Goal: Communication & Community: Answer question/provide support

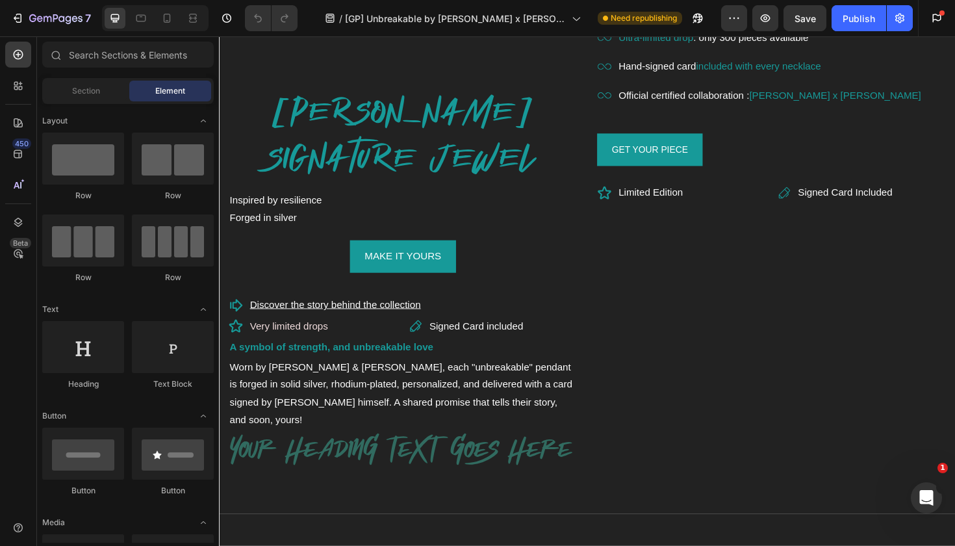
scroll to position [680, 0]
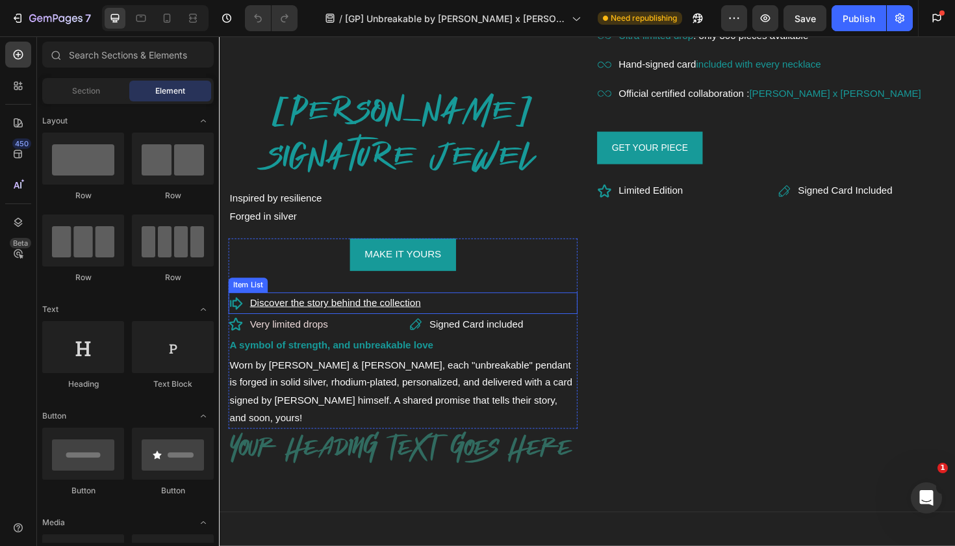
click at [405, 314] on u "Discover the story behind the collection" at bounding box center [342, 318] width 181 height 11
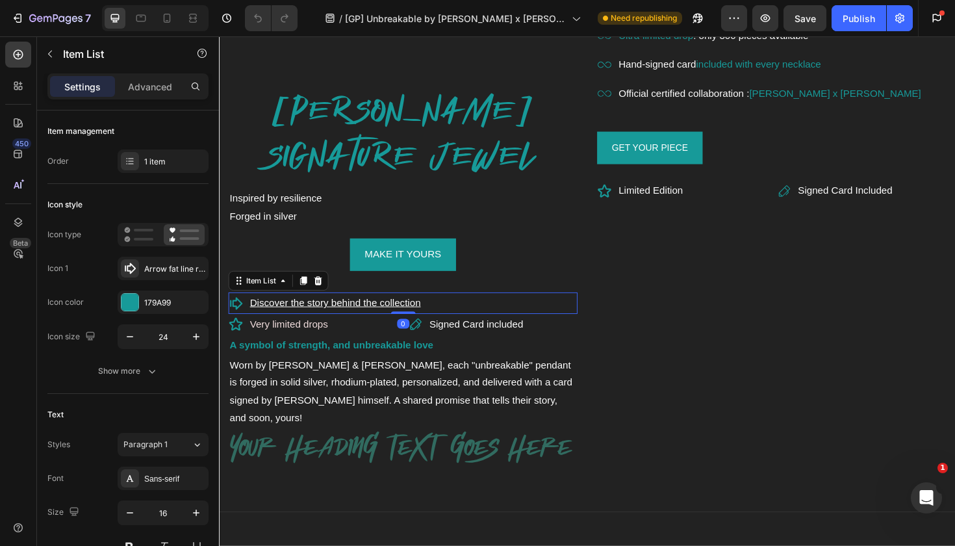
click at [405, 314] on u "Discover the story behind the collection" at bounding box center [342, 318] width 181 height 11
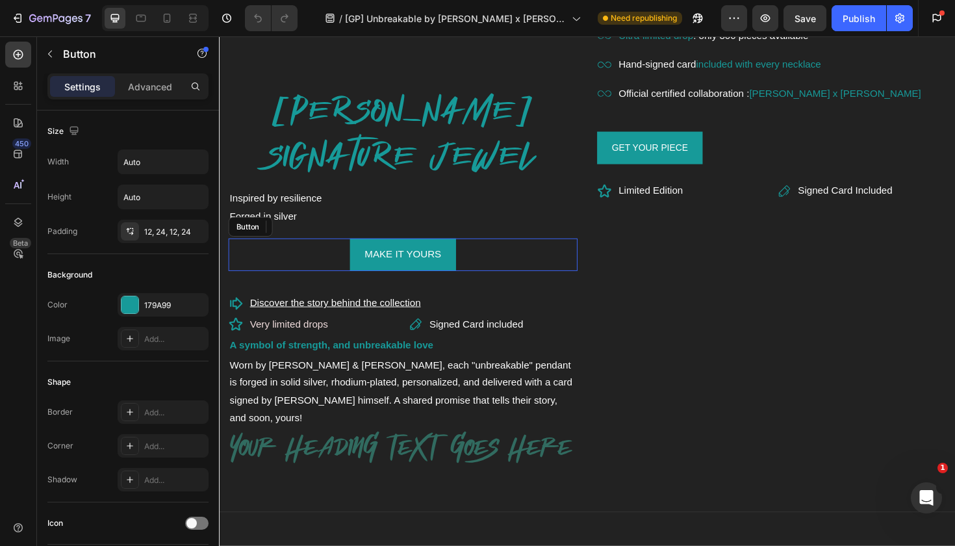
click at [542, 266] on div "MAKE IT YOURS Button" at bounding box center [414, 267] width 370 height 34
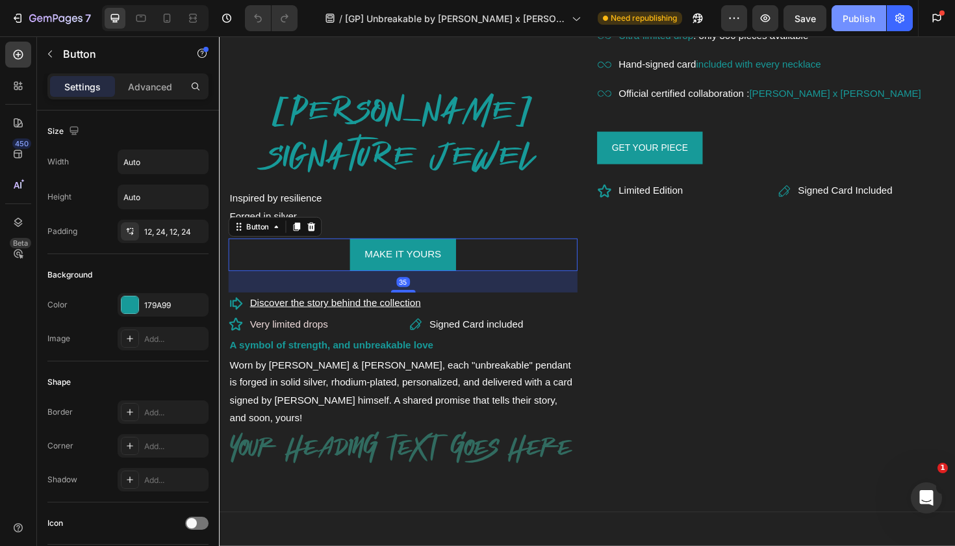
click at [858, 21] on div "Publish" at bounding box center [859, 19] width 32 height 14
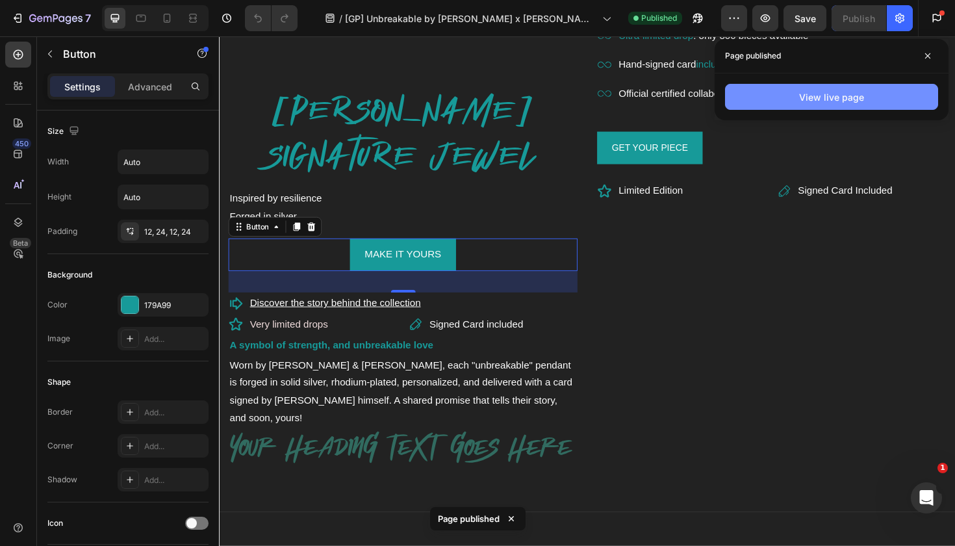
click at [815, 92] on div "View live page" at bounding box center [831, 97] width 65 height 14
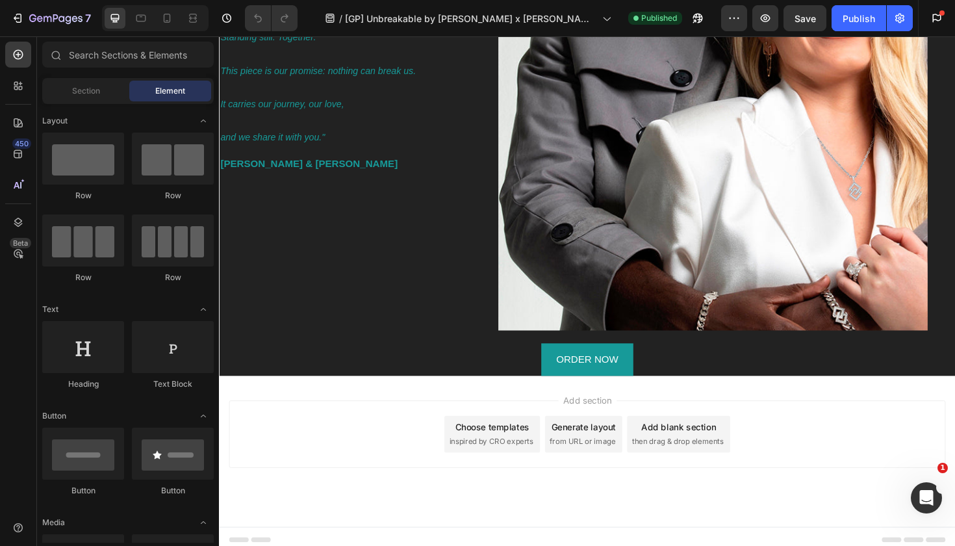
scroll to position [7434, 0]
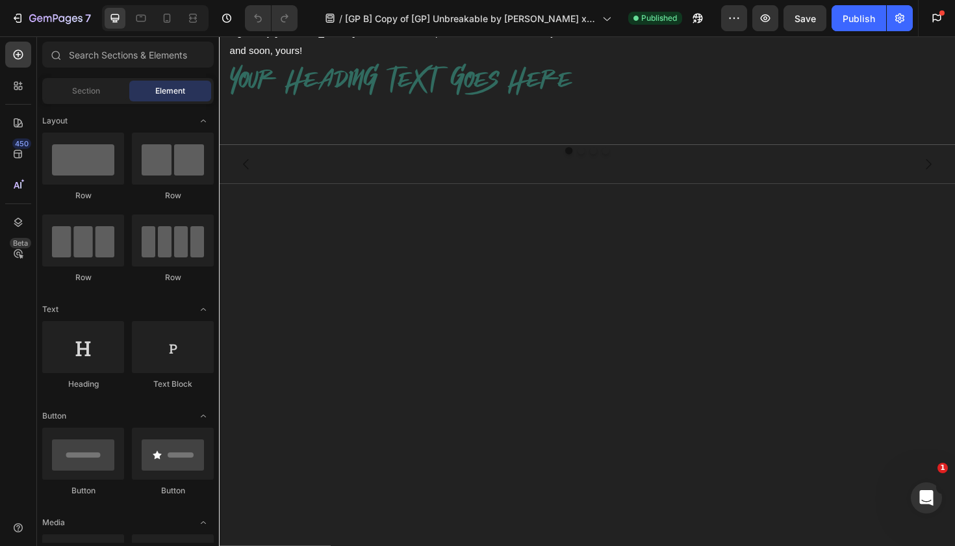
scroll to position [1069, 0]
click at [170, 18] on icon at bounding box center [167, 18] width 7 height 9
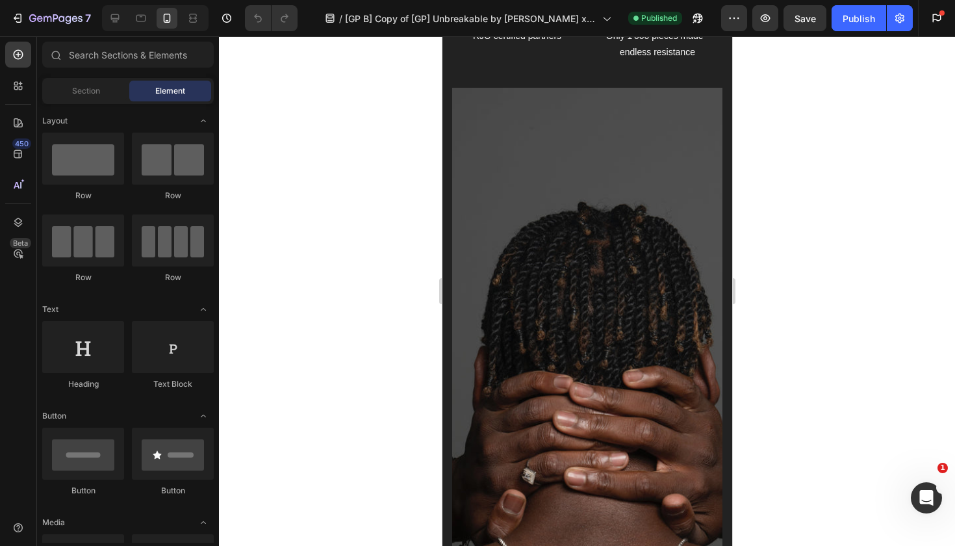
scroll to position [6926, 0]
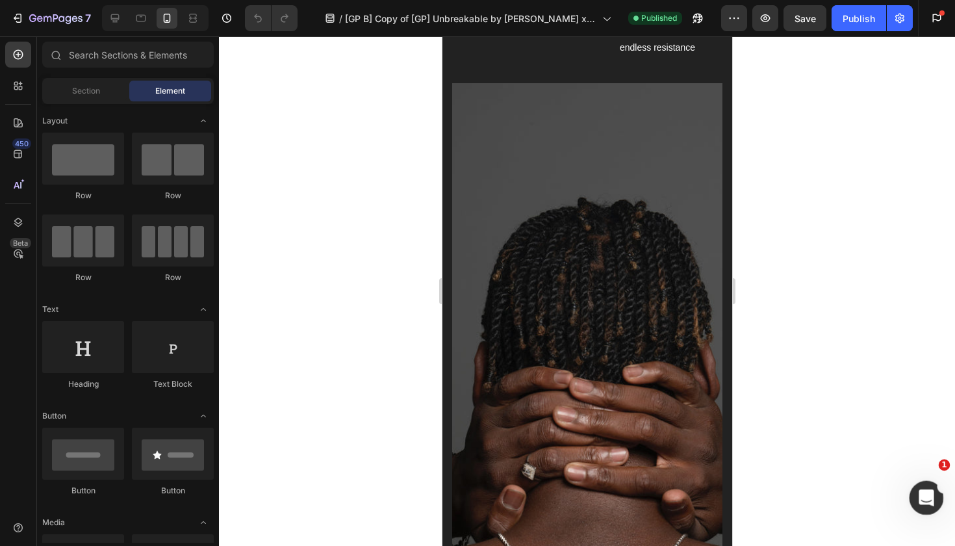
click at [925, 502] on icon "Ouvrir le Messenger Intercom" at bounding box center [924, 495] width 21 height 21
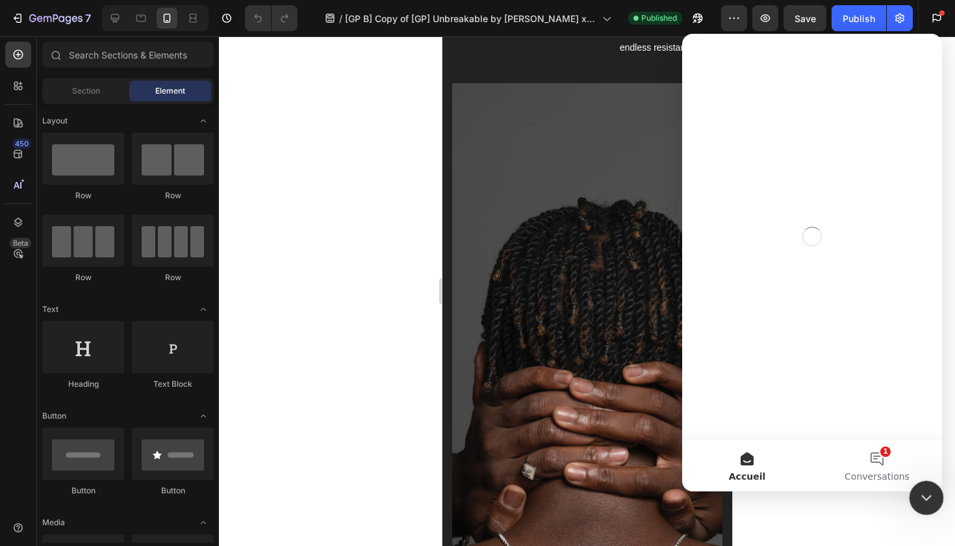
scroll to position [0, 0]
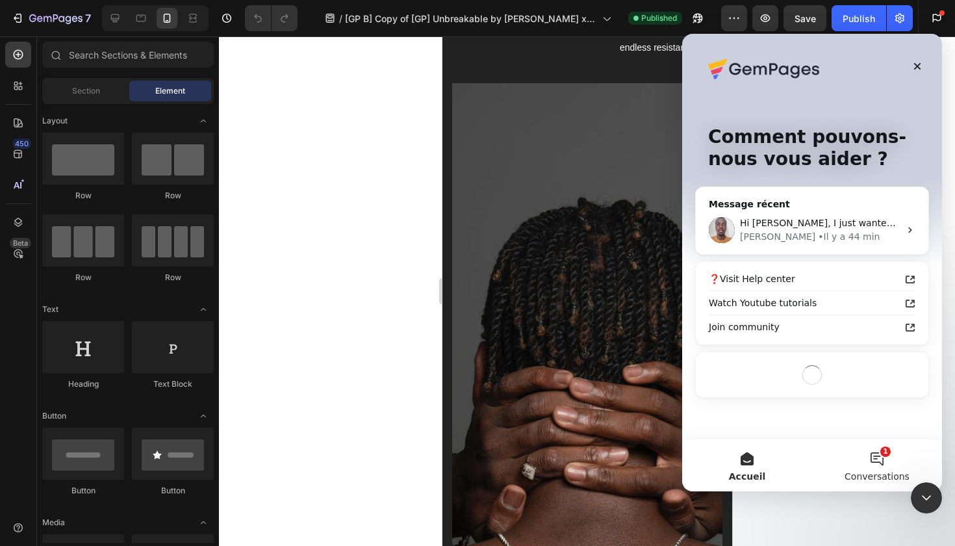
click at [883, 469] on button "1 Conversations" at bounding box center [877, 465] width 130 height 52
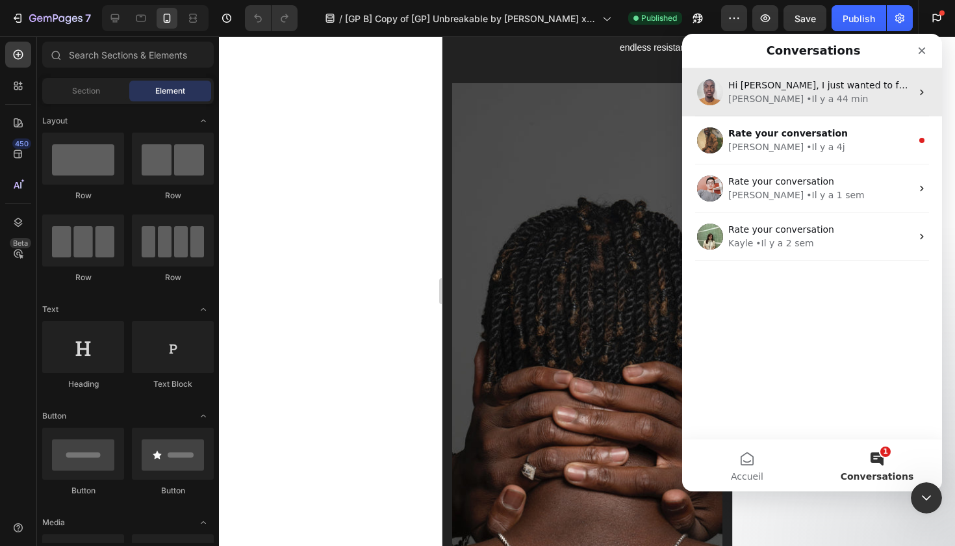
click at [846, 108] on div "Hi Victoria, I just wanted to follow up regarding our last conversation. Were y…" at bounding box center [812, 92] width 260 height 48
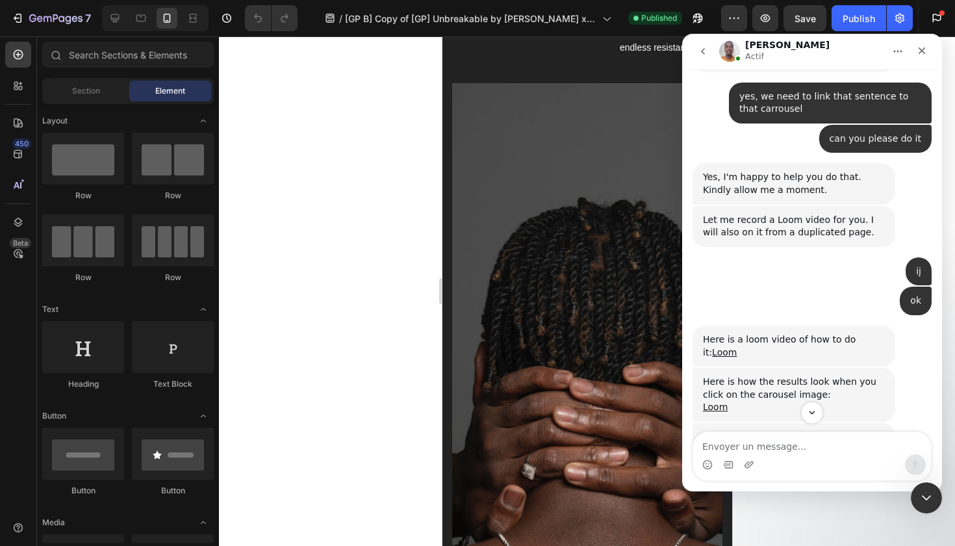
scroll to position [2308, 0]
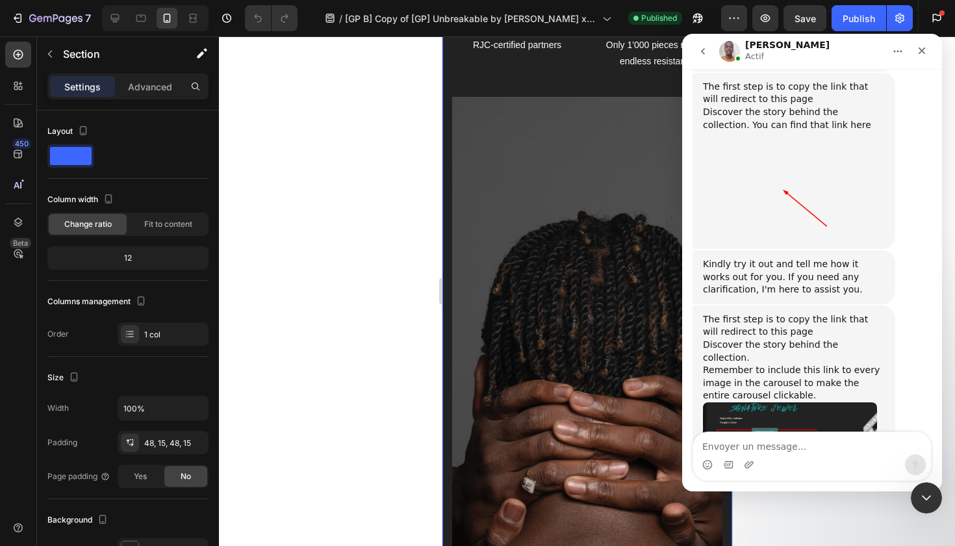
scroll to position [2656, 0]
click at [110, 19] on icon at bounding box center [115, 18] width 13 height 13
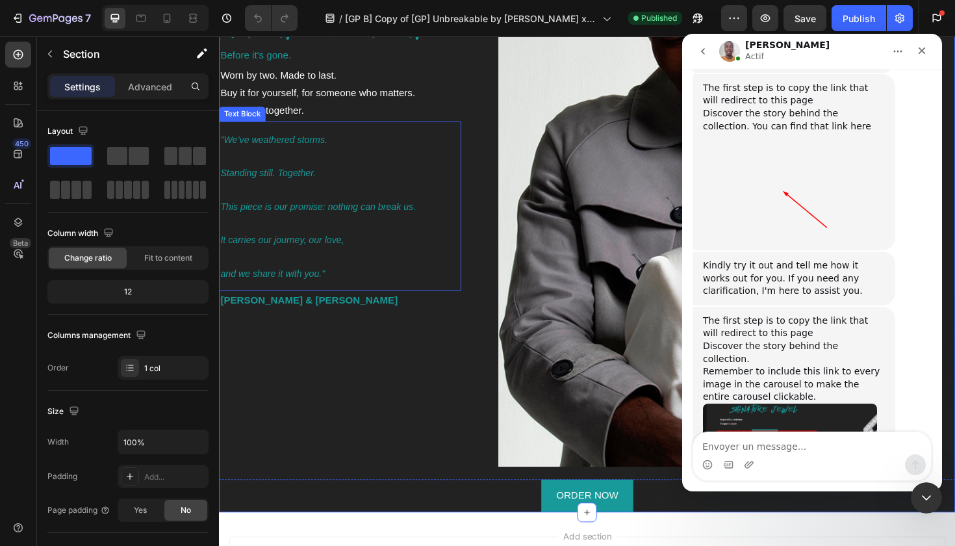
click at [463, 233] on p "It carries our journey, our love, and we share it with you."" at bounding box center [347, 268] width 254 height 71
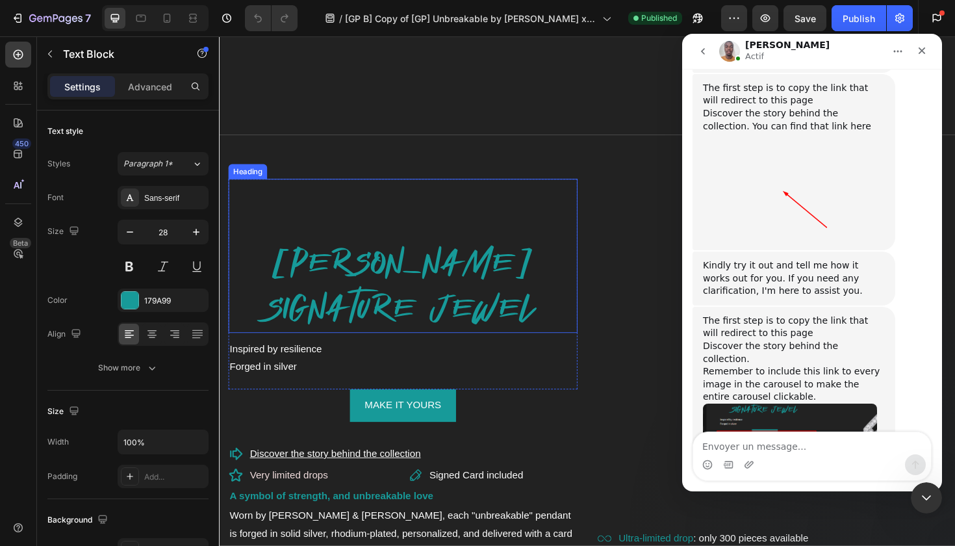
scroll to position [5280, 0]
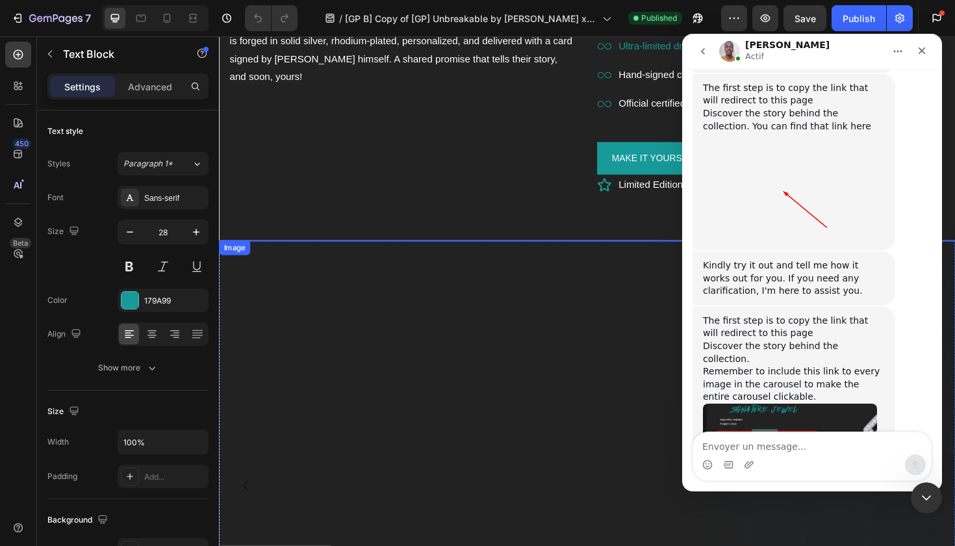
click at [591, 252] on img at bounding box center [609, 252] width 780 height 0
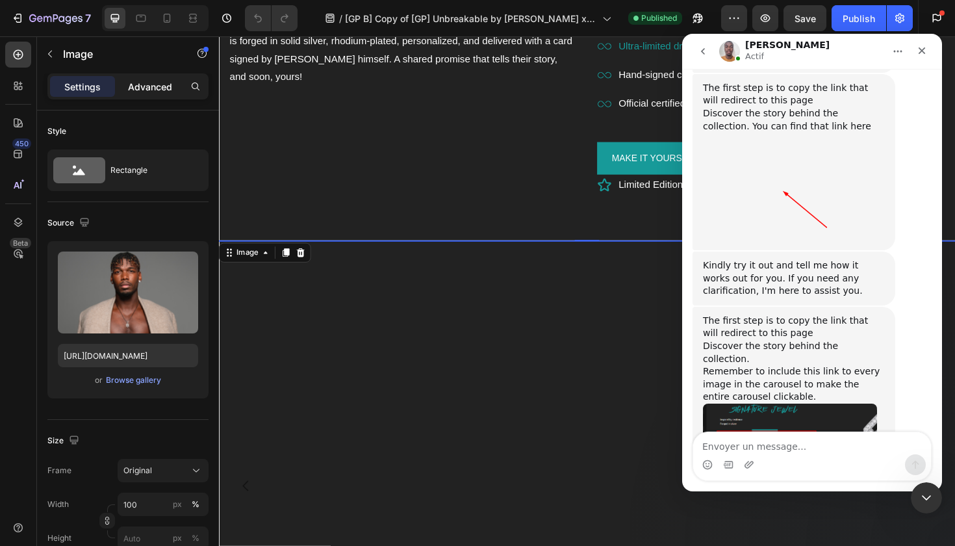
click at [154, 85] on p "Advanced" at bounding box center [150, 87] width 44 height 14
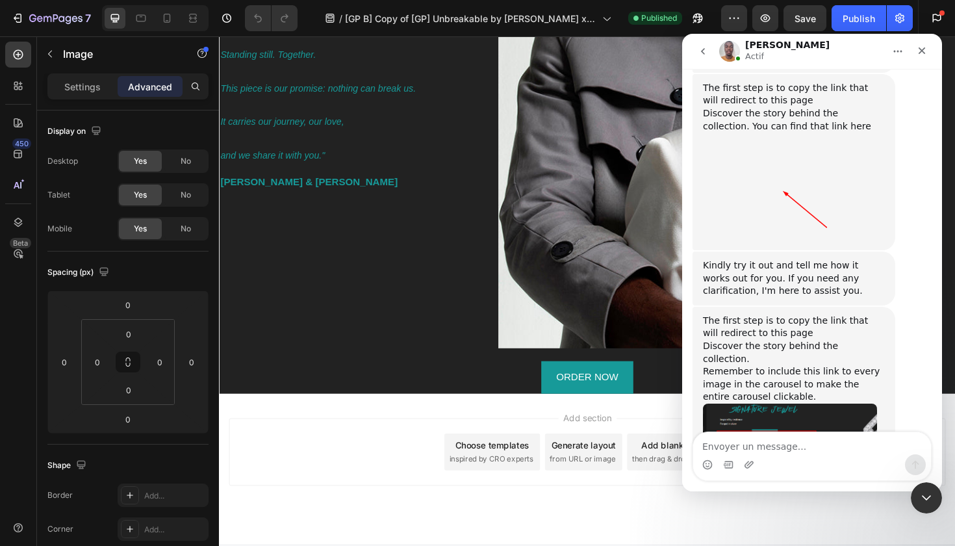
scroll to position [7818, 0]
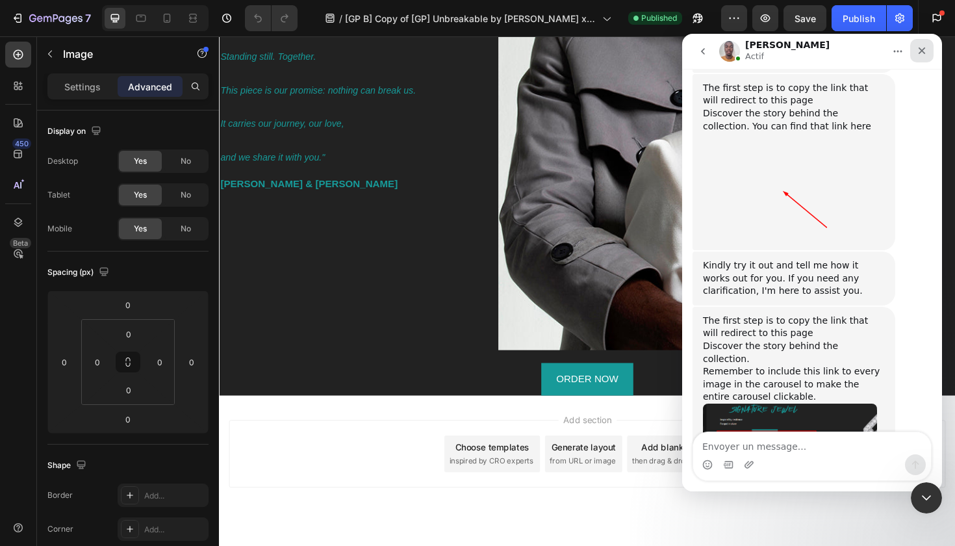
click at [924, 53] on icon "Fermer" at bounding box center [922, 50] width 7 height 7
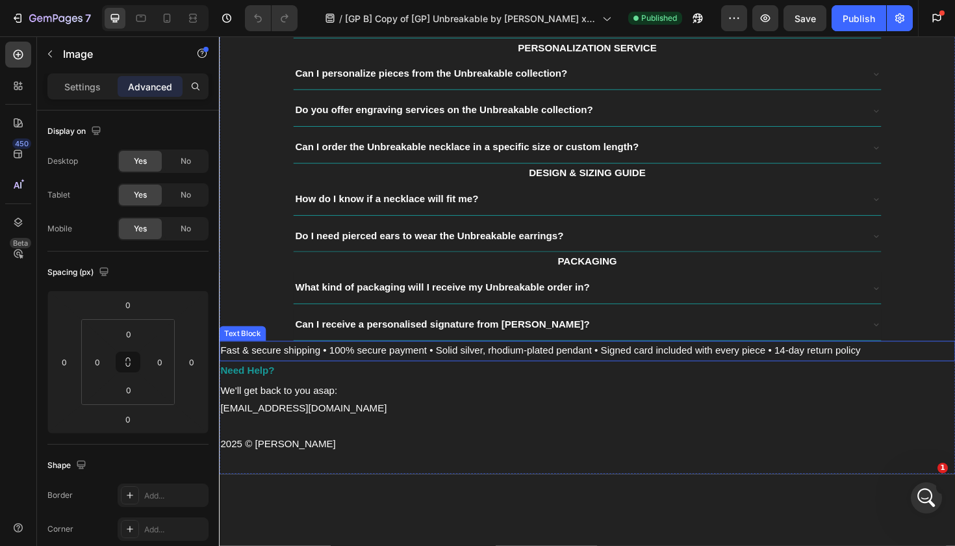
scroll to position [4402, 0]
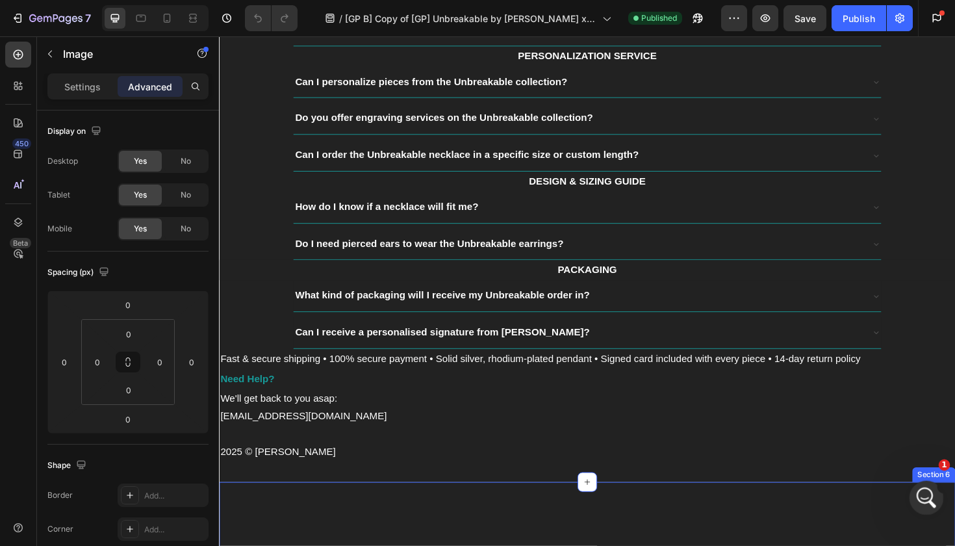
click at [932, 500] on div "Ouvrir le Messenger Intercom" at bounding box center [924, 495] width 43 height 43
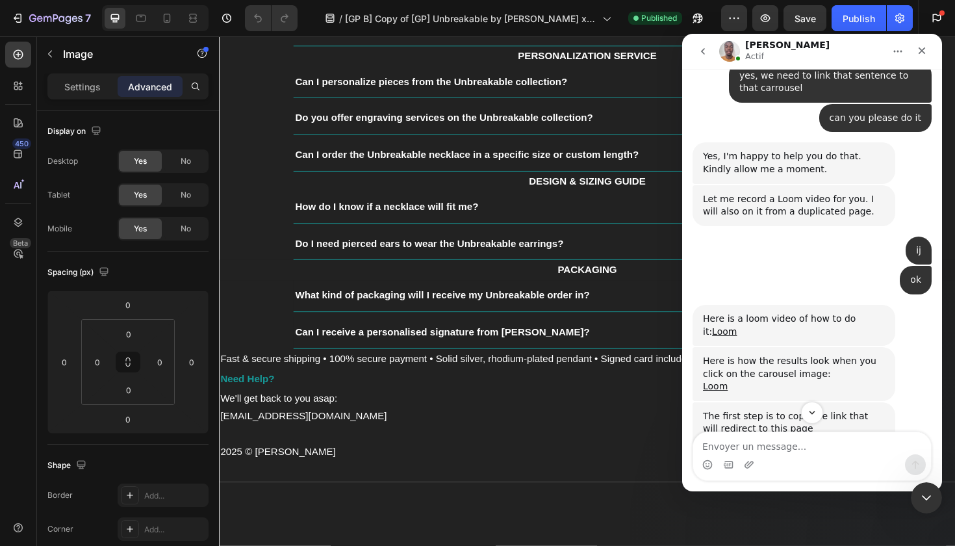
scroll to position [2324, 0]
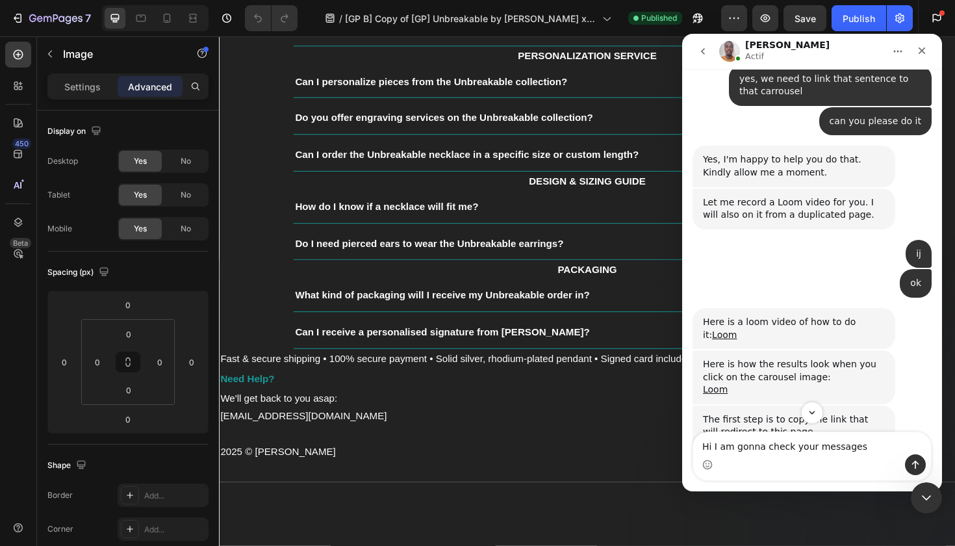
click at [814, 447] on textarea "Hi I am gonna check your messages" at bounding box center [812, 443] width 238 height 22
click at [869, 449] on textarea "Hi I am gonna check your last messages" at bounding box center [812, 443] width 238 height 22
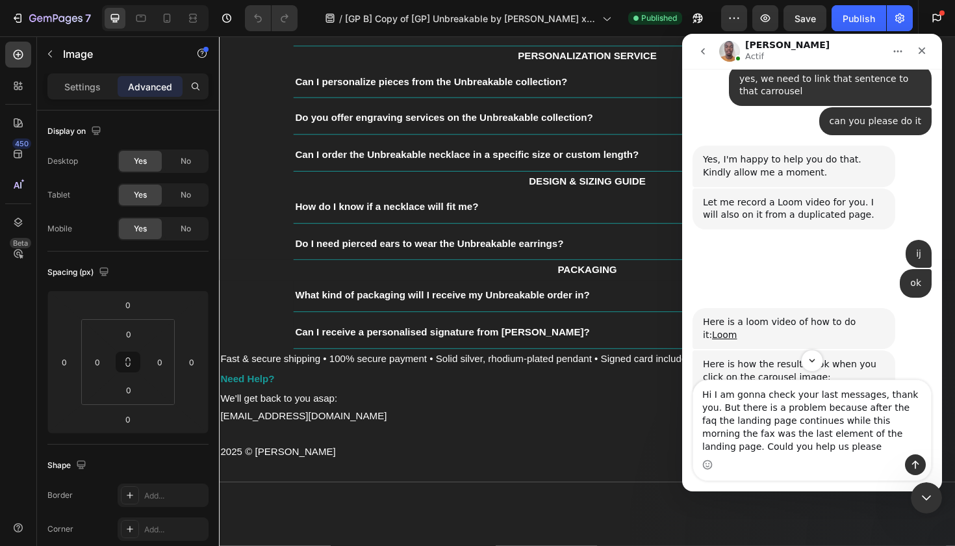
type textarea "Hi I am gonna check your last messages, thank you. But there is a problem becau…"
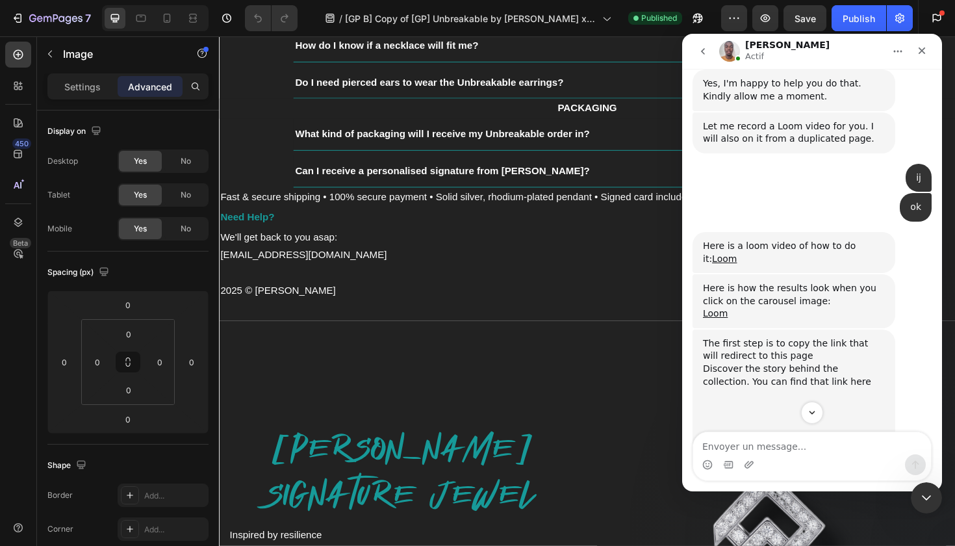
scroll to position [2326, 0]
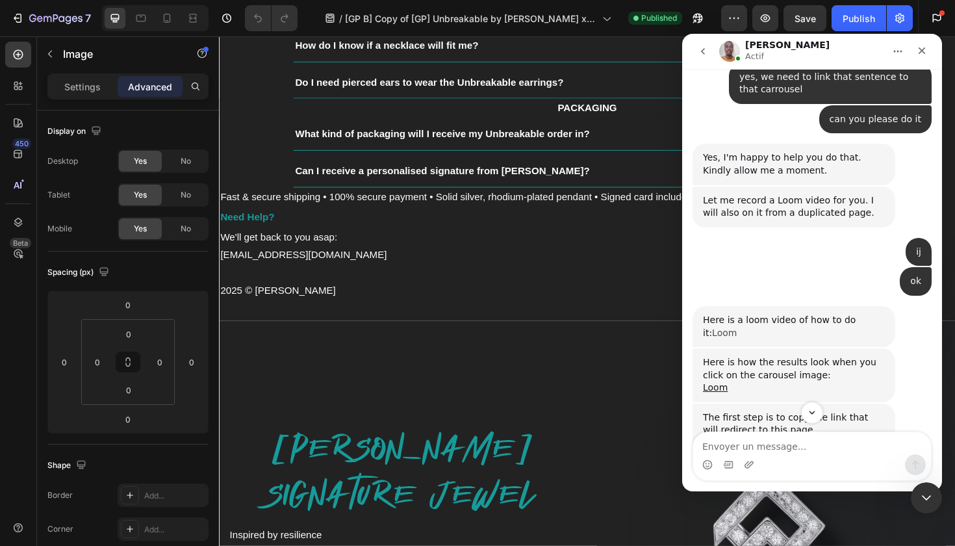
click at [737, 328] on link "Loom" at bounding box center [724, 333] width 25 height 10
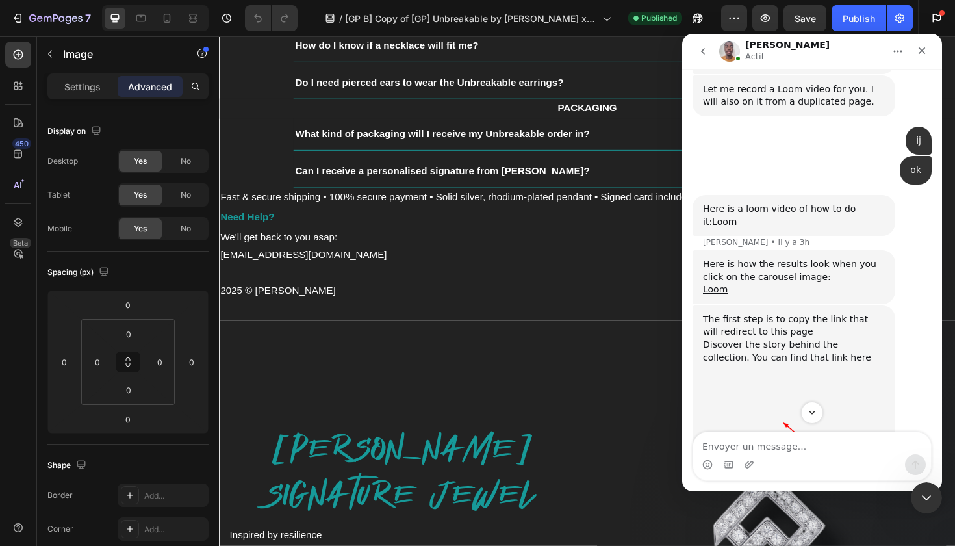
scroll to position [2559, 0]
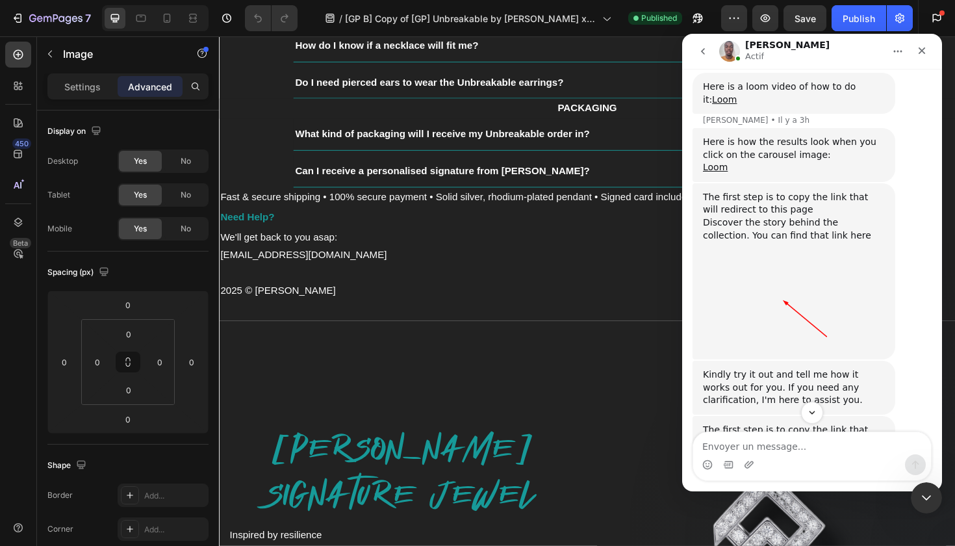
click at [782, 255] on img "Brian dit…" at bounding box center [790, 303] width 174 height 97
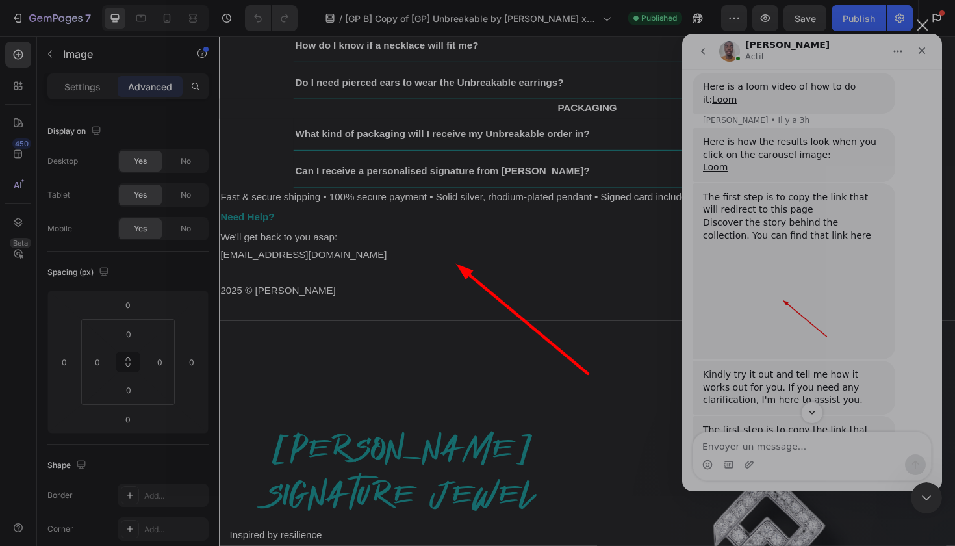
click at [762, 191] on div "Intercom Messenger" at bounding box center [477, 273] width 955 height 546
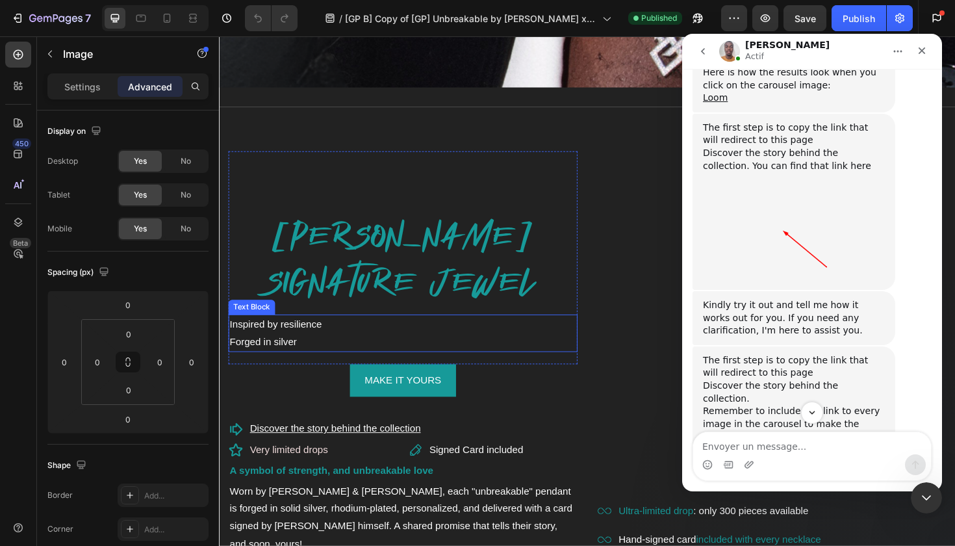
scroll to position [557, 0]
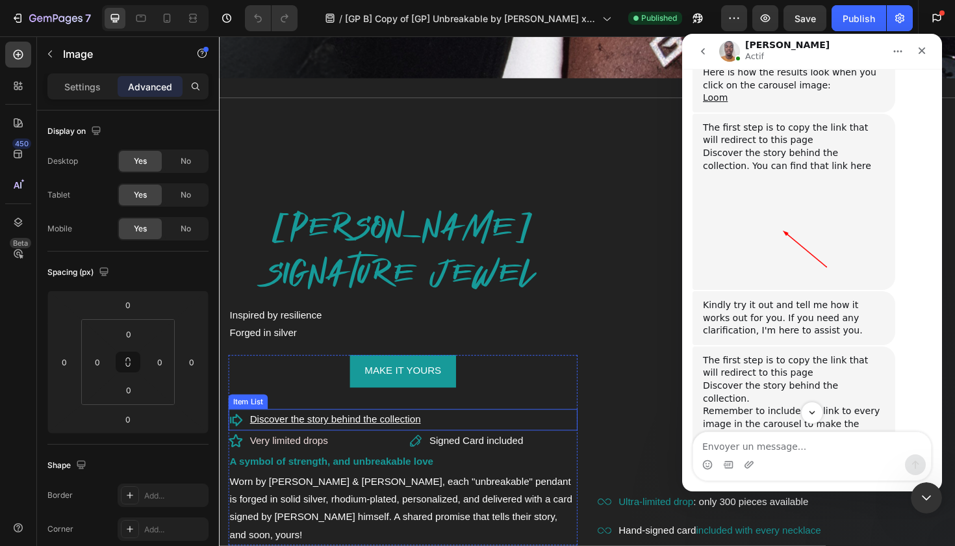
click at [418, 443] on u "Discover the story behind the collection" at bounding box center [342, 441] width 181 height 11
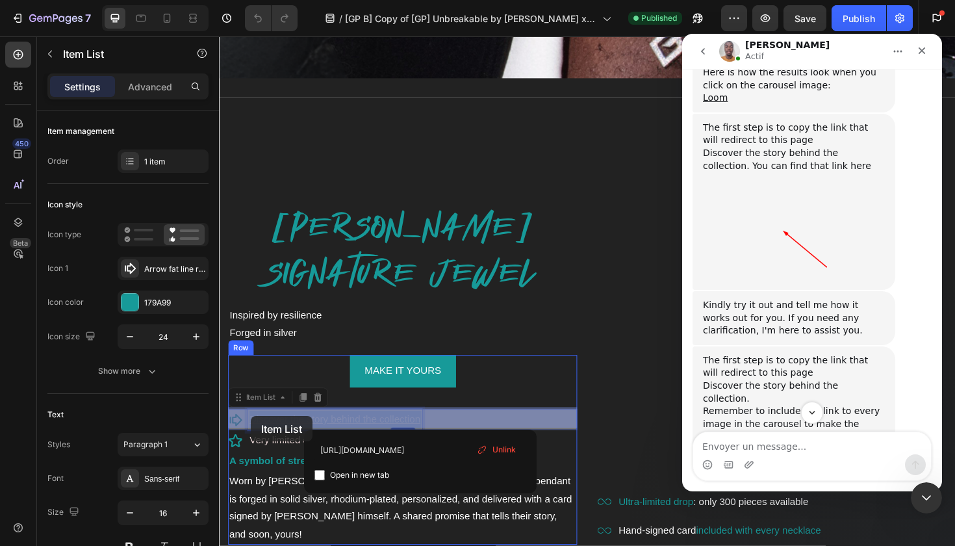
drag, startPoint x: 433, startPoint y: 441, endPoint x: 253, endPoint y: 439, distance: 180.0
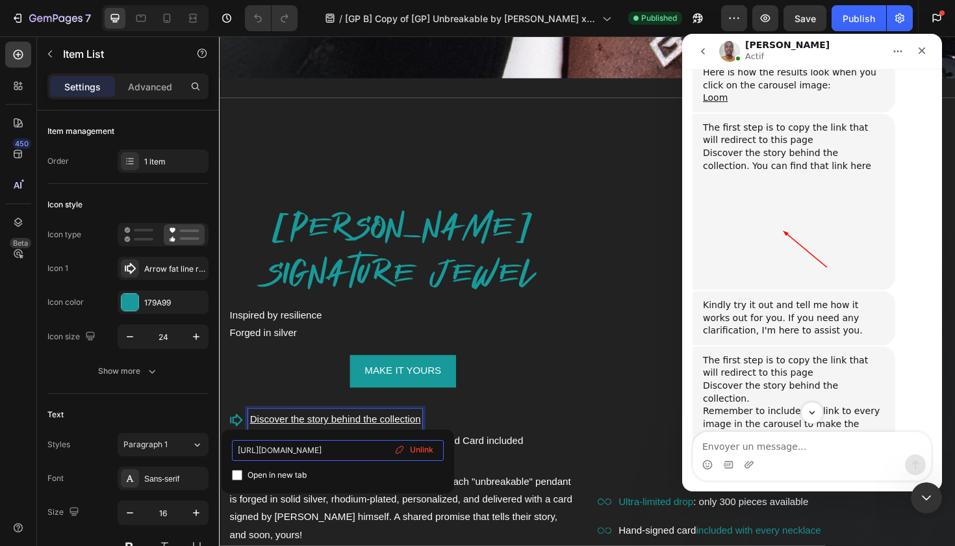
click at [360, 456] on input "https://elkeberr.com/pages/story-unbreakable" at bounding box center [338, 450] width 212 height 21
drag, startPoint x: 386, startPoint y: 452, endPoint x: 250, endPoint y: 450, distance: 135.9
click at [250, 450] on input "https://elkeberr.com/pages/story-unbreakable" at bounding box center [338, 450] width 212 height 21
drag, startPoint x: 237, startPoint y: 449, endPoint x: 409, endPoint y: 458, distance: 172.4
click at [409, 458] on div "https://elkeberr.com/pages/story-unbreakable Open in new tab Unlink" at bounding box center [338, 461] width 212 height 43
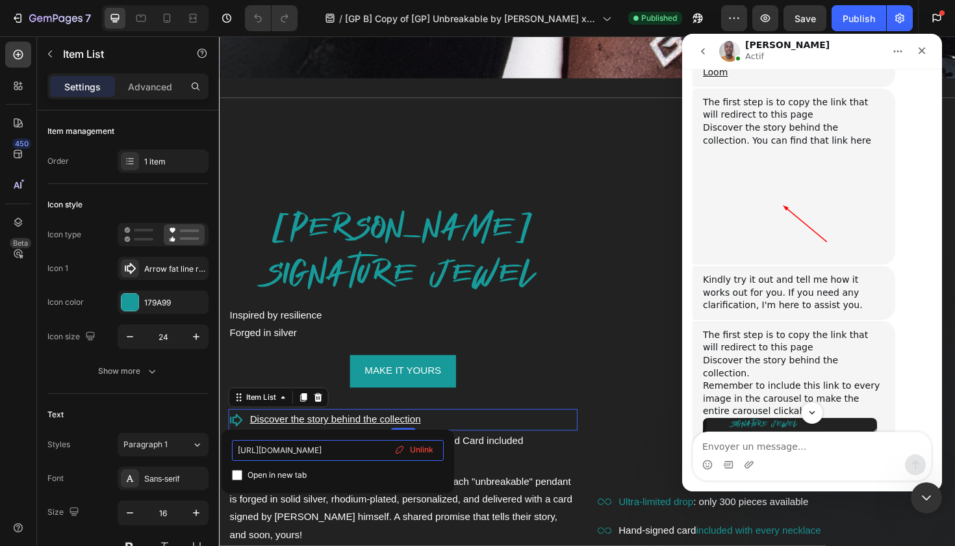
scroll to position [2660, 0]
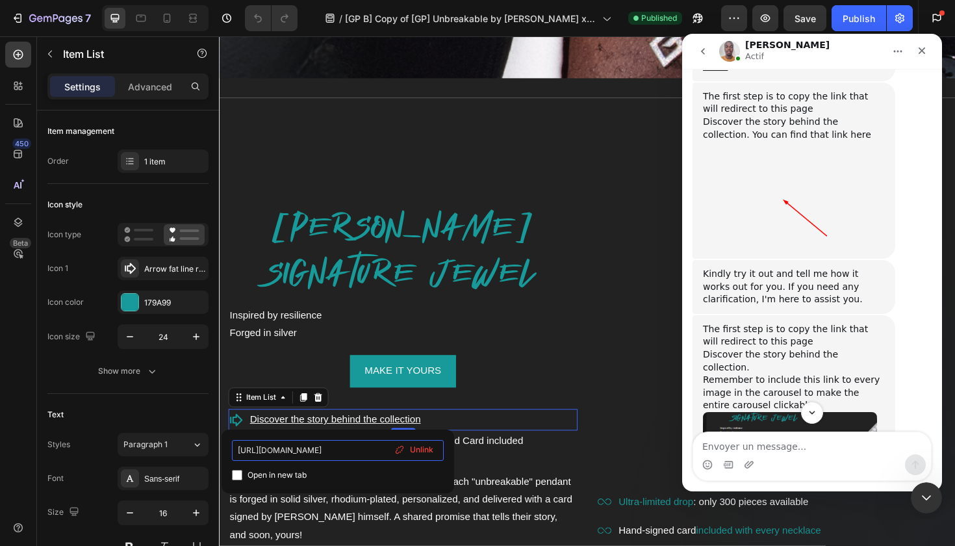
click at [239, 450] on input "https://elkeberr.com/pages/story-unbreakable" at bounding box center [338, 450] width 212 height 21
drag, startPoint x: 239, startPoint y: 450, endPoint x: 400, endPoint y: 454, distance: 161.2
click at [400, 454] on div "https://elkeberr.com/pages/story-unbreakable Open in new tab Unlink" at bounding box center [338, 461] width 212 height 43
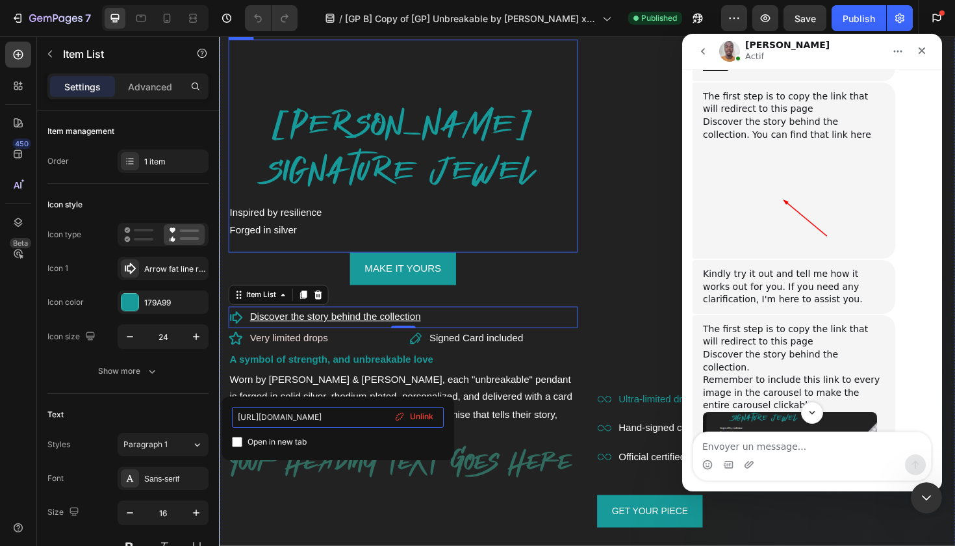
scroll to position [666, 0]
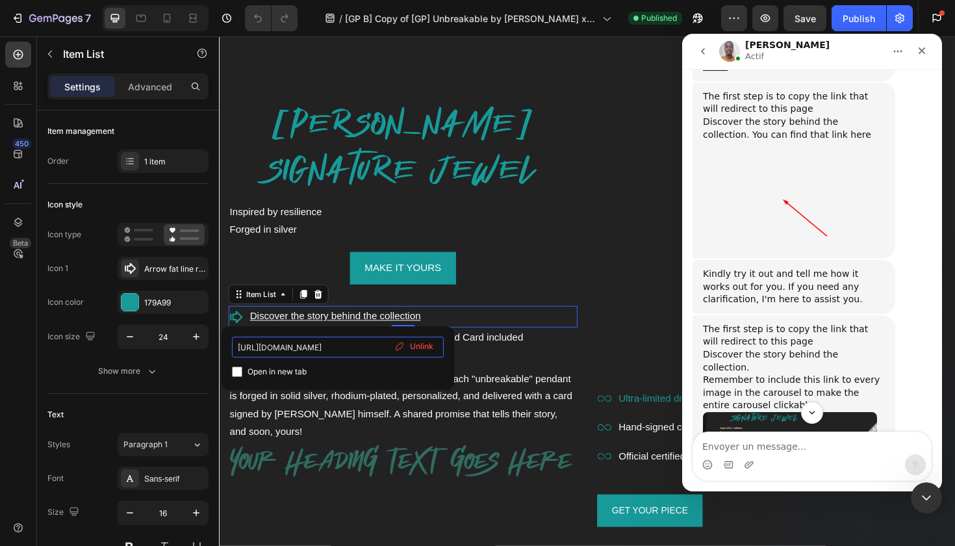
click at [331, 355] on input "https://elkeberr.com/pages/story-unbreakable" at bounding box center [338, 347] width 212 height 21
click at [237, 348] on input "https://elkeberr.com/pages/story-unbreakable" at bounding box center [338, 347] width 212 height 21
drag, startPoint x: 238, startPoint y: 346, endPoint x: 450, endPoint y: 346, distance: 212.5
click at [450, 346] on div "https://elkeberr.com/pages/story-unbreakable Open in new tab Unlink" at bounding box center [338, 358] width 233 height 64
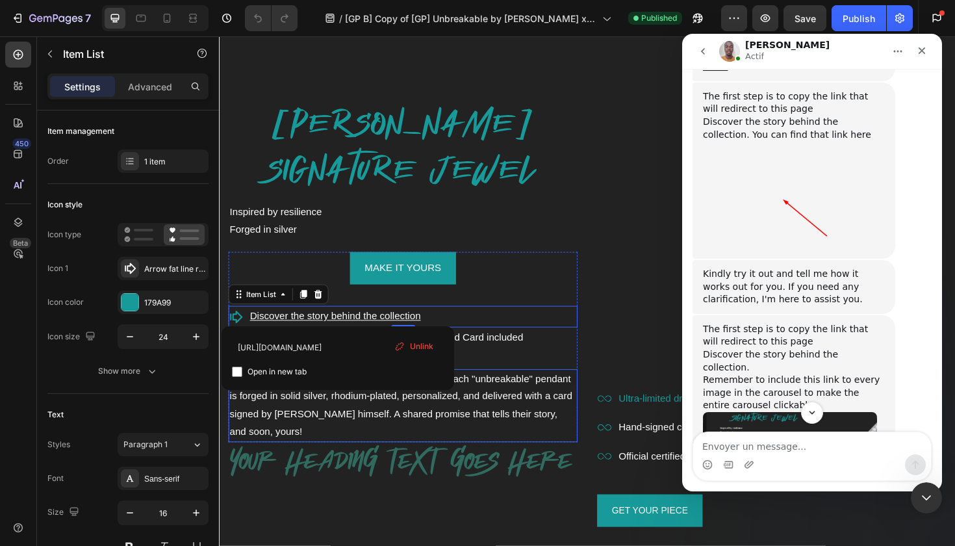
click at [276, 430] on p "Worn by [PERSON_NAME] & [PERSON_NAME], each "unbreakable" pendant is forged in …" at bounding box center [413, 427] width 367 height 75
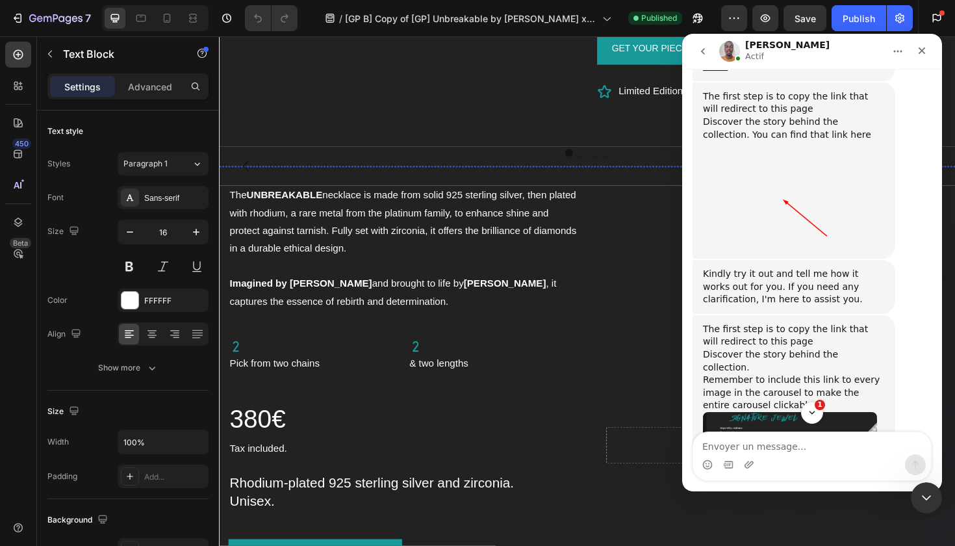
scroll to position [1061, 0]
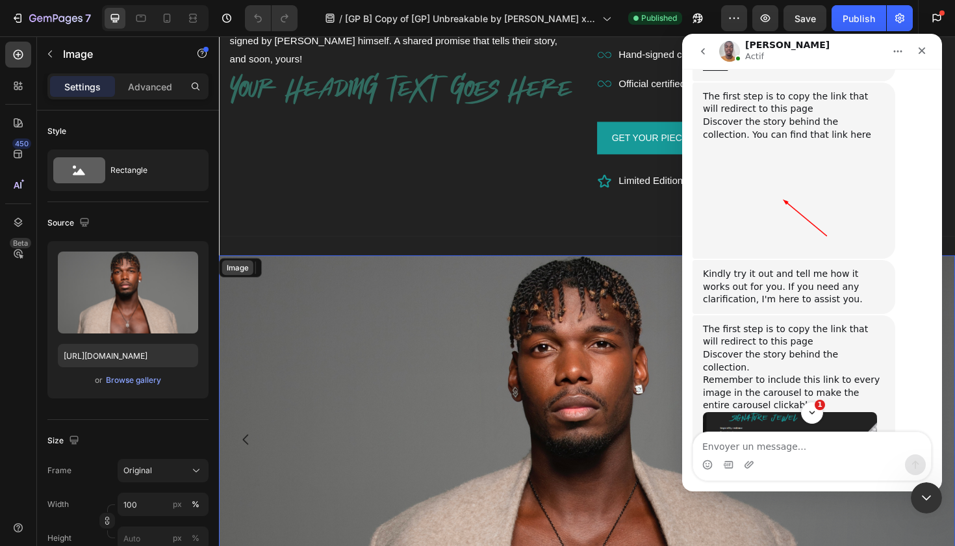
click at [242, 268] on div "Image" at bounding box center [609, 463] width 780 height 390
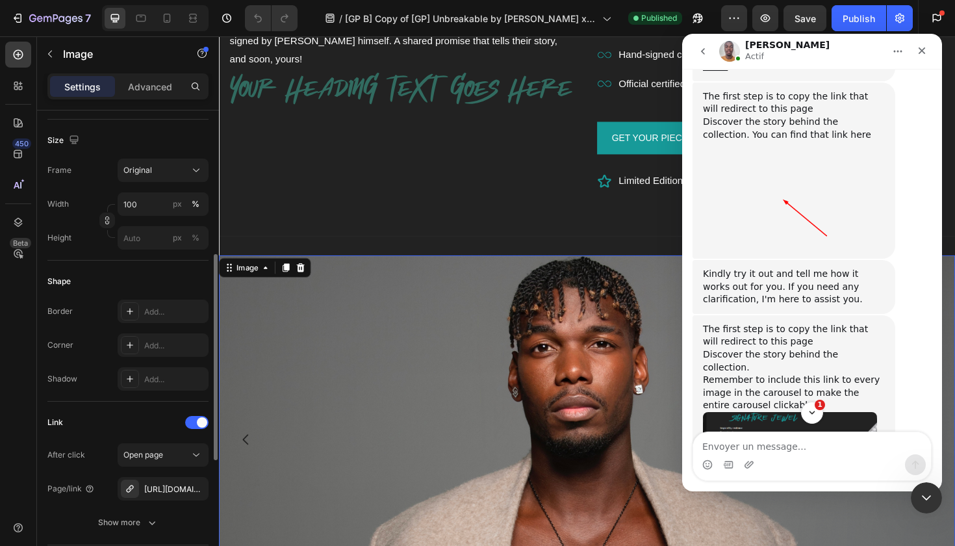
scroll to position [328, 0]
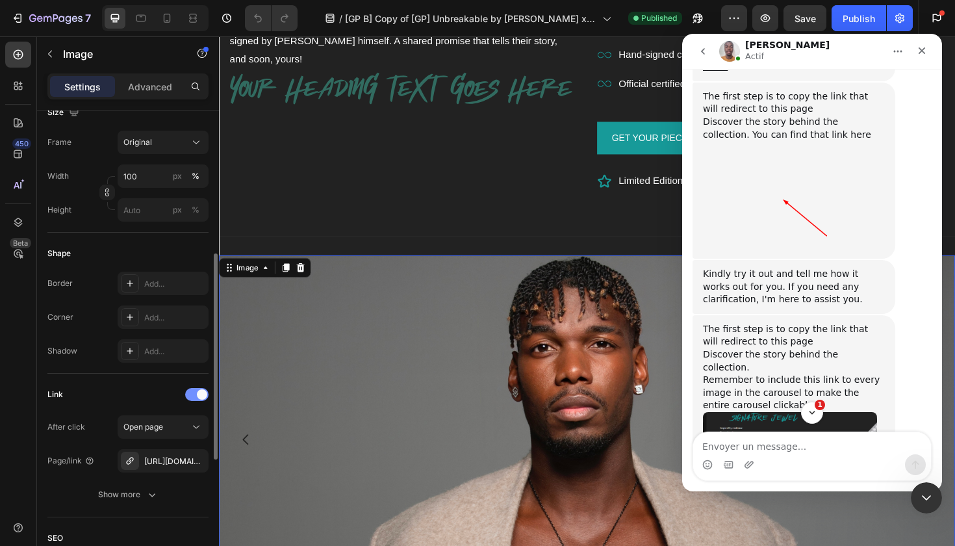
click at [195, 396] on div at bounding box center [196, 394] width 23 height 13
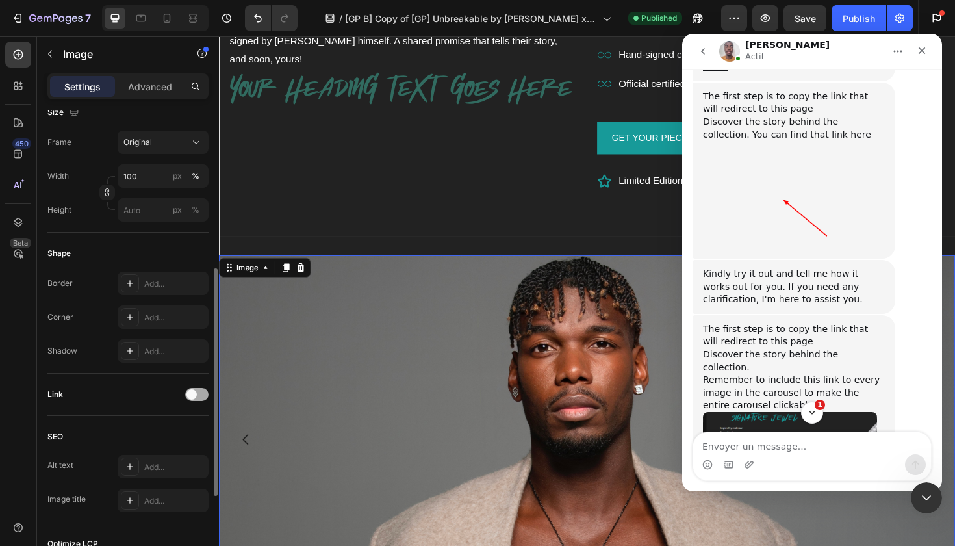
click at [195, 396] on span at bounding box center [192, 394] width 10 height 10
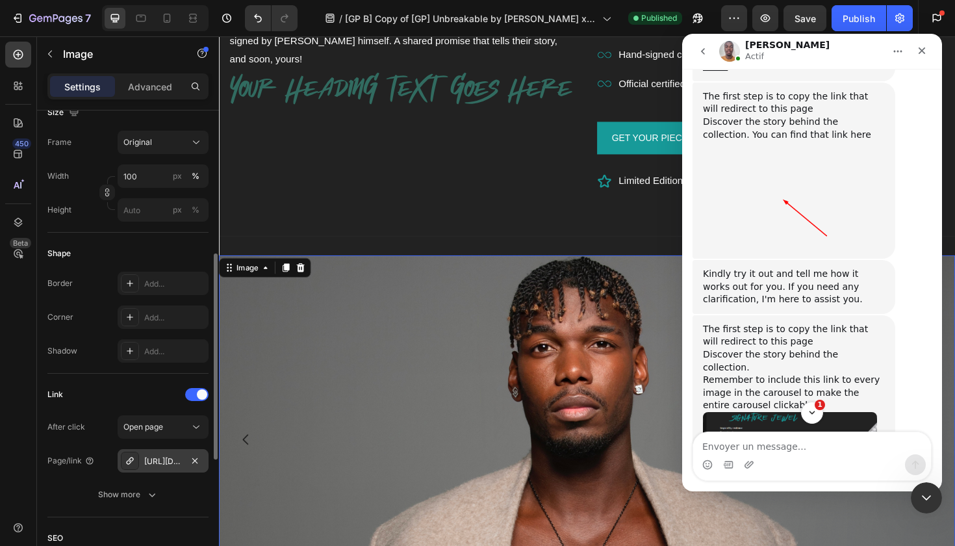
click at [167, 463] on div "https://elkeberr.com/story-unbreakable" at bounding box center [163, 462] width 38 height 12
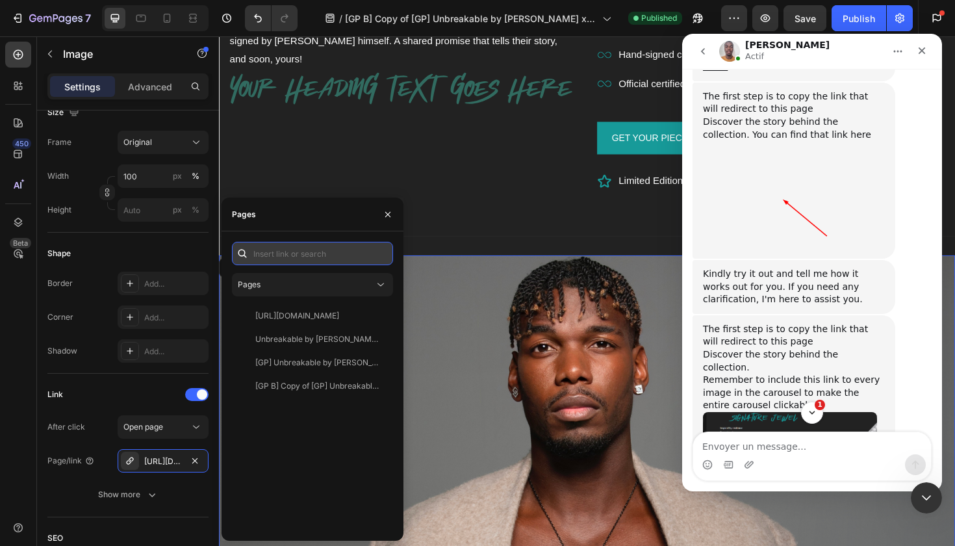
click at [309, 248] on input "text" at bounding box center [312, 253] width 161 height 23
paste input "https://elkeberr.com/pages/story-unbreakable"
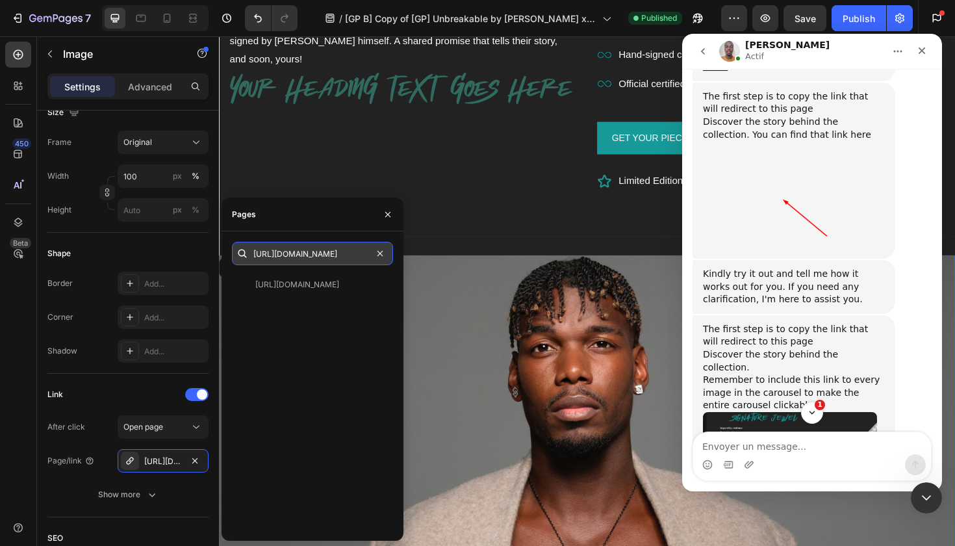
type input "https://elkeberr.com/pages/story-unbreakable"
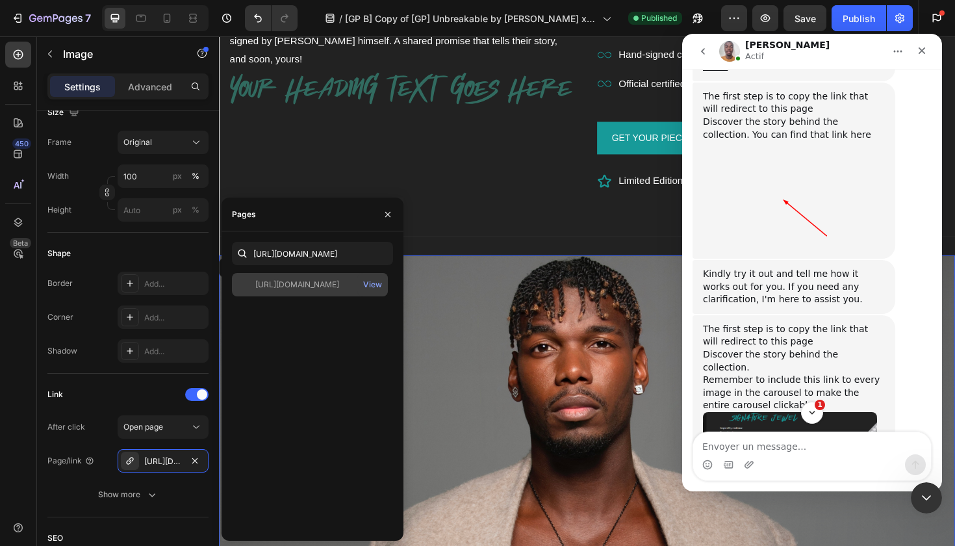
click at [333, 287] on div "https://elkeberr.com/pages/story-unbreakable" at bounding box center [297, 285] width 84 height 12
click at [379, 285] on div "View" at bounding box center [372, 285] width 19 height 12
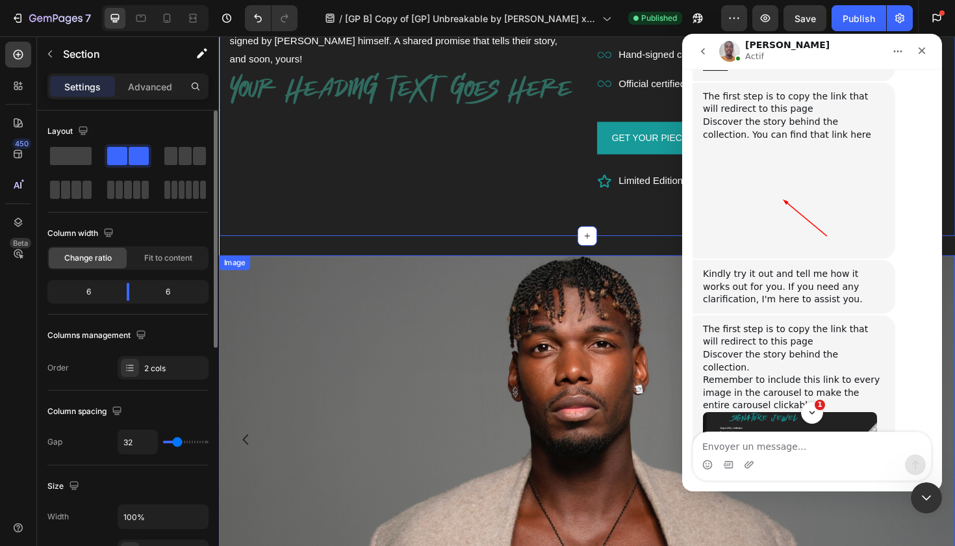
click at [514, 357] on img at bounding box center [609, 463] width 780 height 390
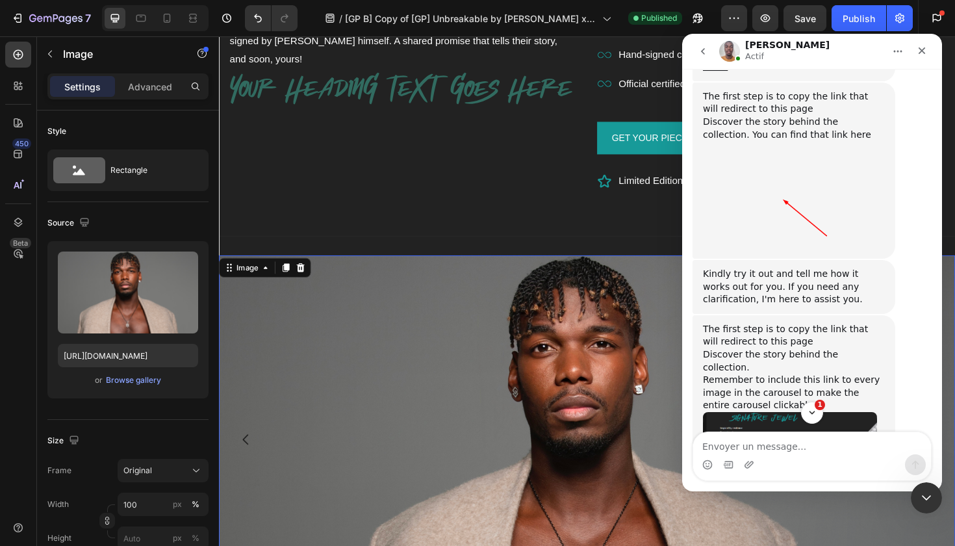
click at [514, 357] on img at bounding box center [609, 463] width 780 height 390
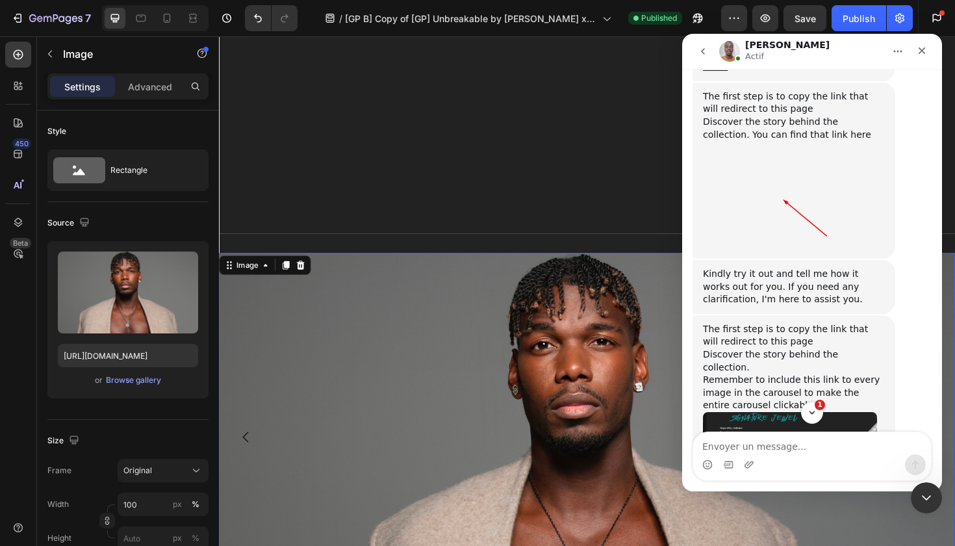
scroll to position [1389, 0]
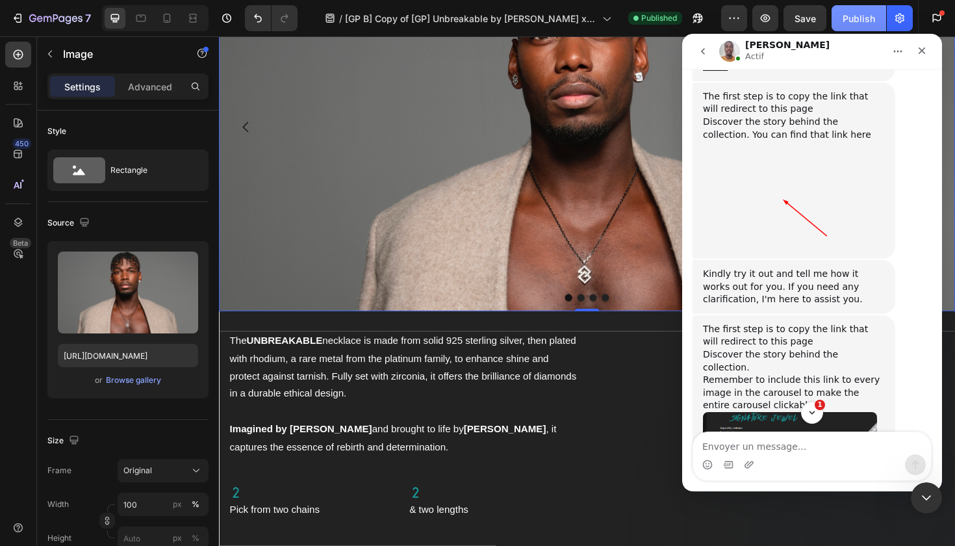
click at [876, 15] on button "Publish" at bounding box center [859, 18] width 55 height 26
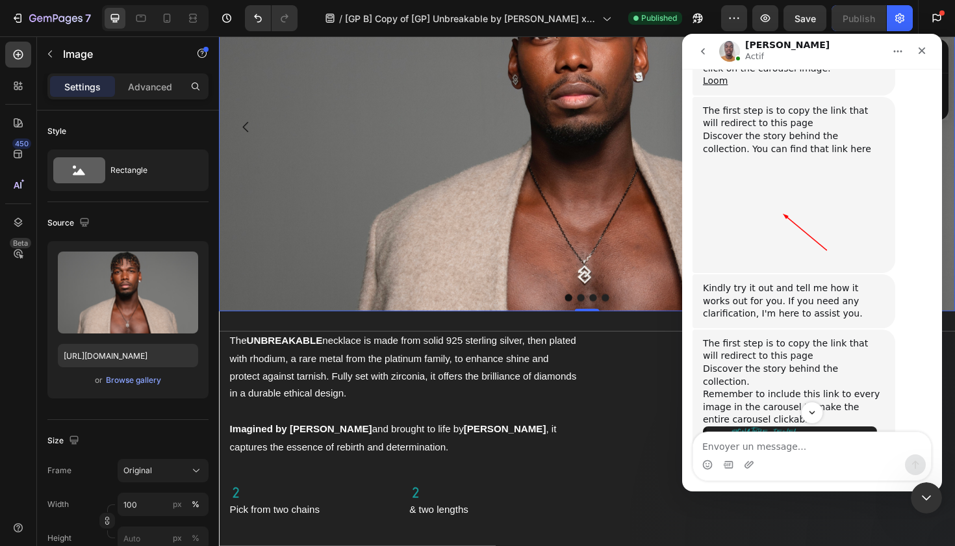
scroll to position [2615, 0]
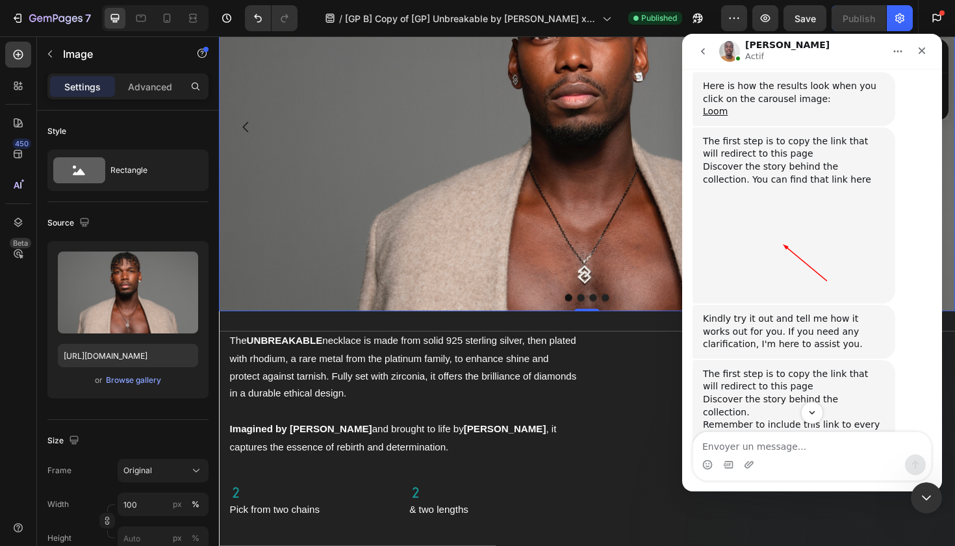
click at [870, 368] on div "The first step is to copy the link that will redirect to this page Discover the…" at bounding box center [794, 412] width 182 height 89
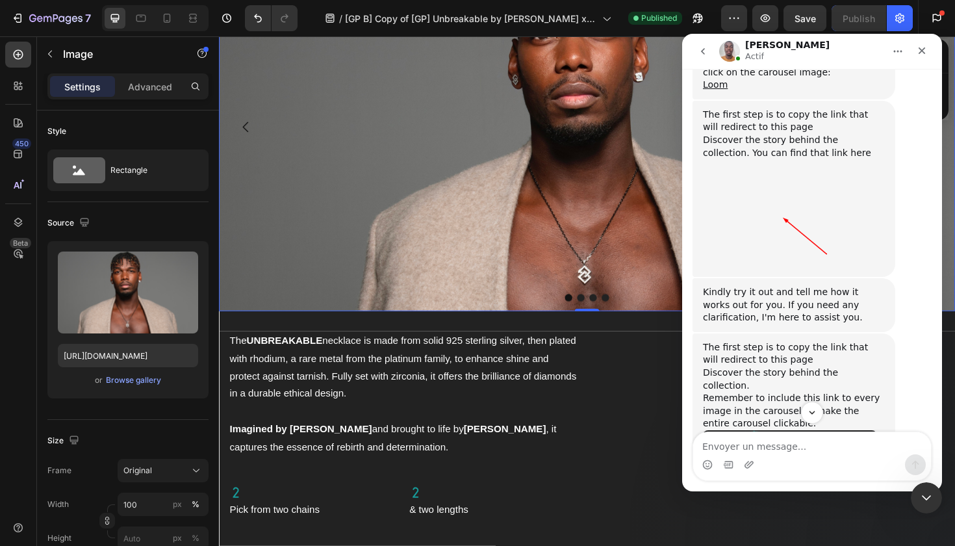
click at [827, 430] on img "Brian dit…" at bounding box center [790, 477] width 174 height 95
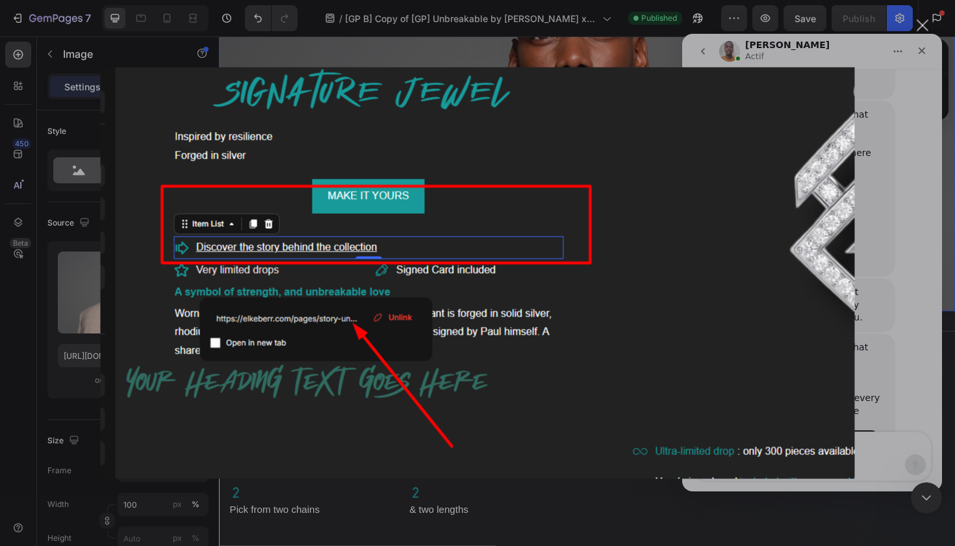
scroll to position [0, 0]
click at [891, 210] on div "Intercom Messenger" at bounding box center [477, 273] width 955 height 546
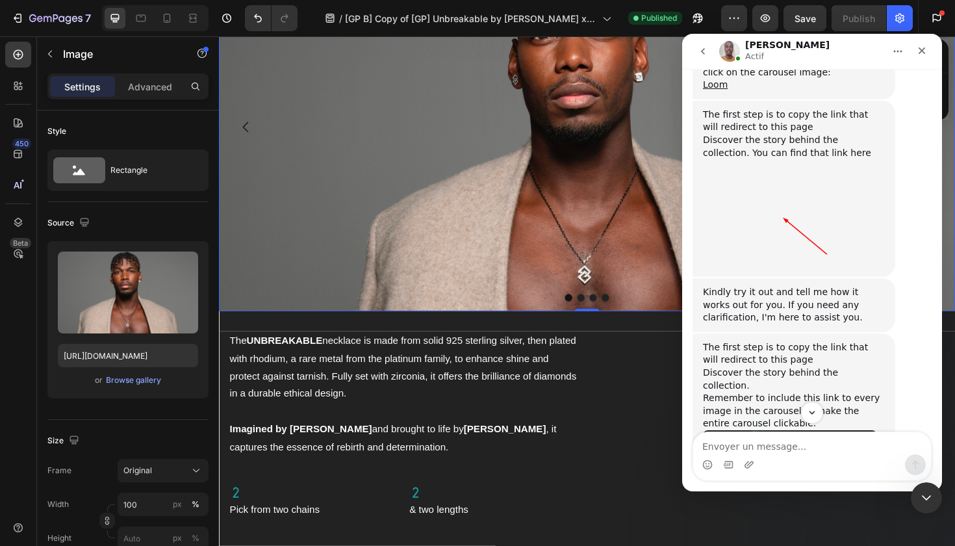
scroll to position [2792, 0]
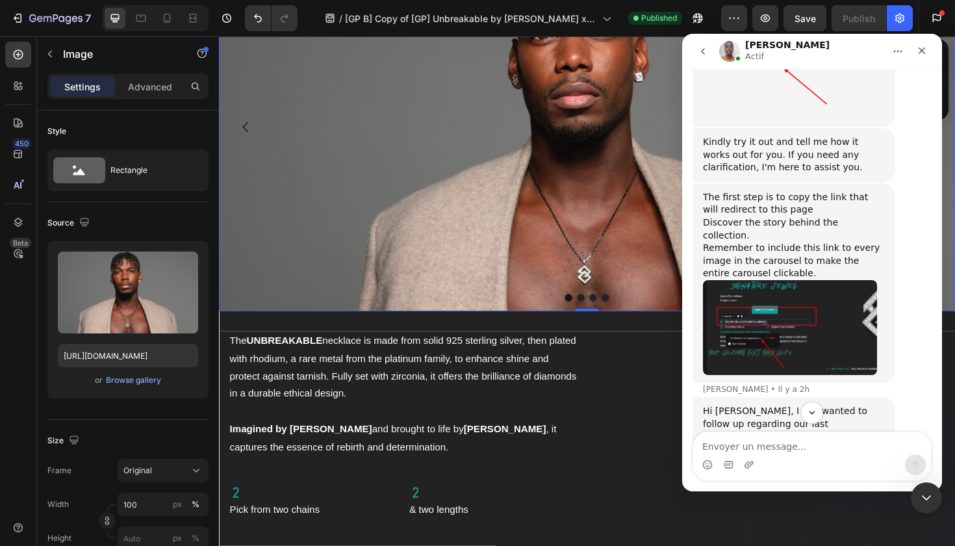
click at [845, 405] on div "Hi Victoria, I just wanted to follow up regarding our last conversation. Were y…" at bounding box center [794, 443] width 182 height 77
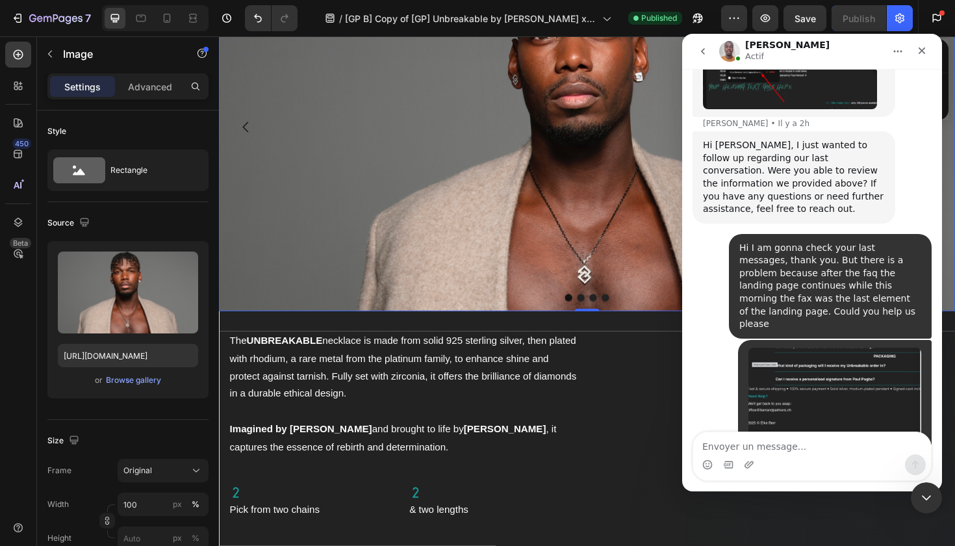
scroll to position [3057, 0]
click at [787, 455] on div "Intercom Messenger" at bounding box center [812, 464] width 238 height 21
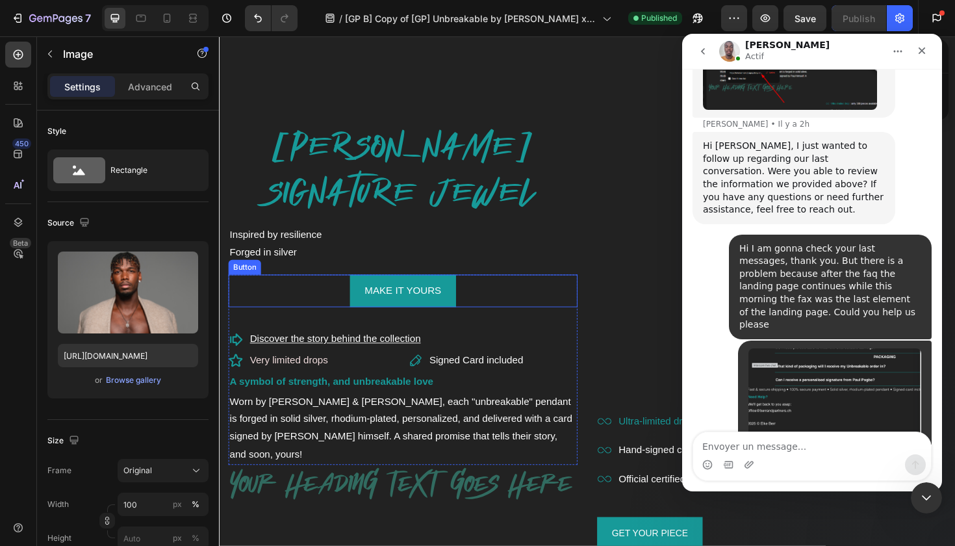
scroll to position [643, 0]
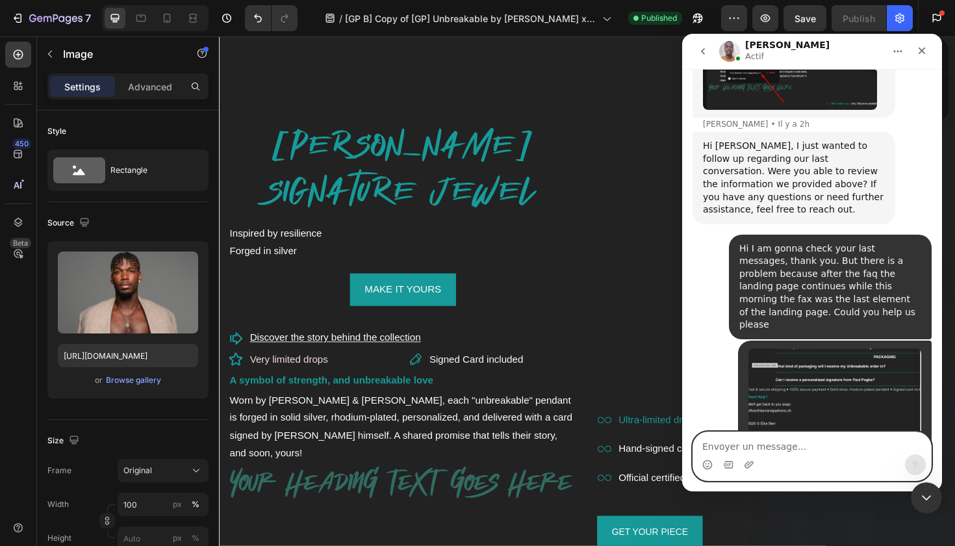
click at [791, 441] on textarea "Envoyer un message..." at bounding box center [812, 443] width 238 height 22
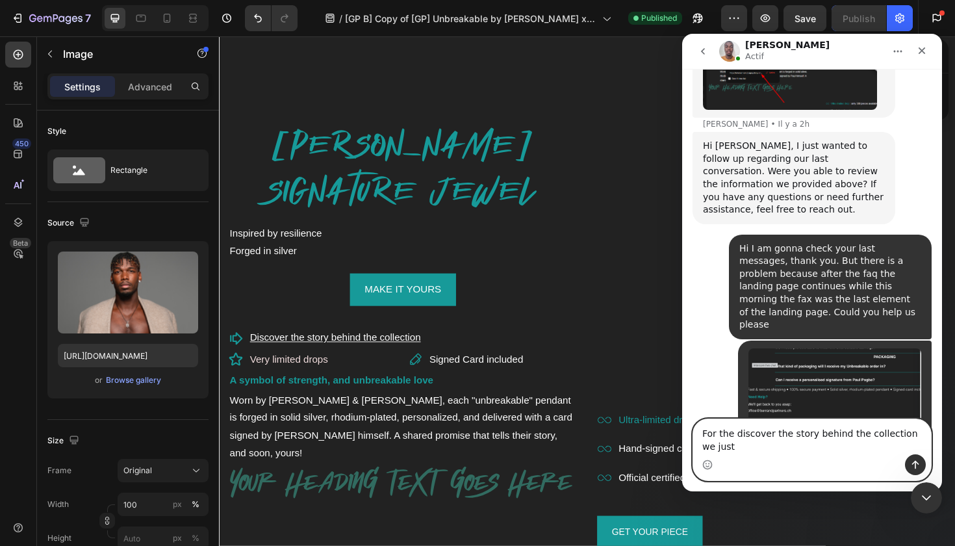
scroll to position [3070, 0]
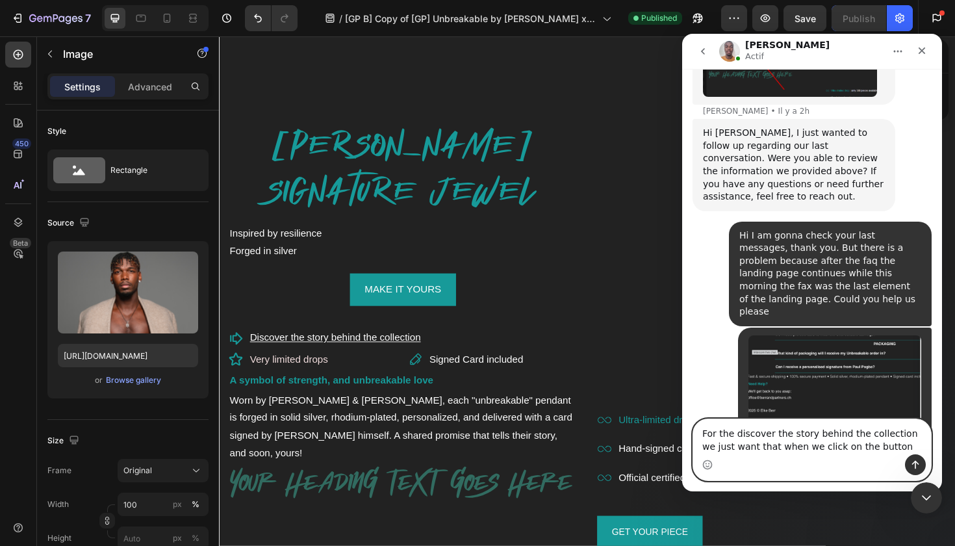
click at [901, 433] on textarea "For the discover the story behind the collection we just want that when we clic…" at bounding box center [812, 436] width 238 height 35
click at [901, 448] on textarea "For the discover the story behind the collection, we just want that when we cli…" at bounding box center [812, 436] width 238 height 35
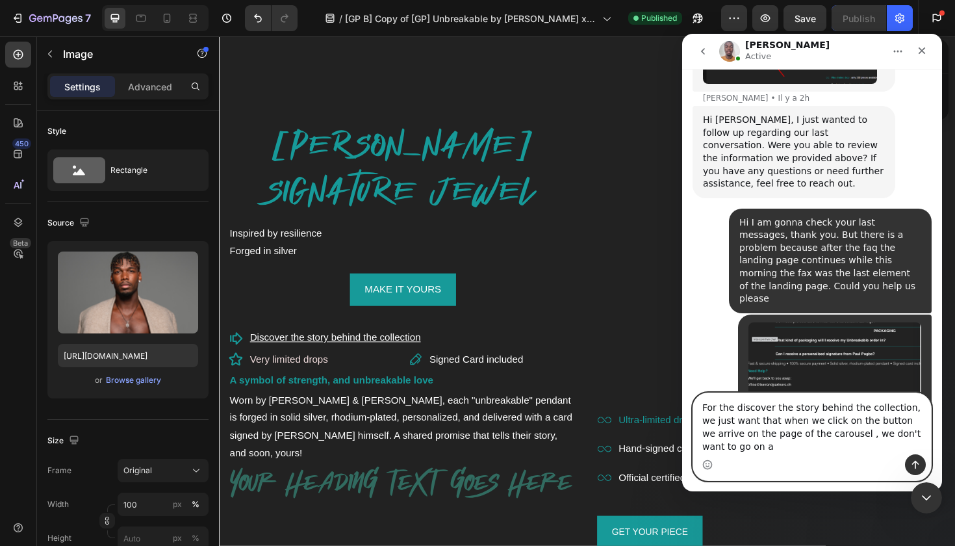
scroll to position [3147, 0]
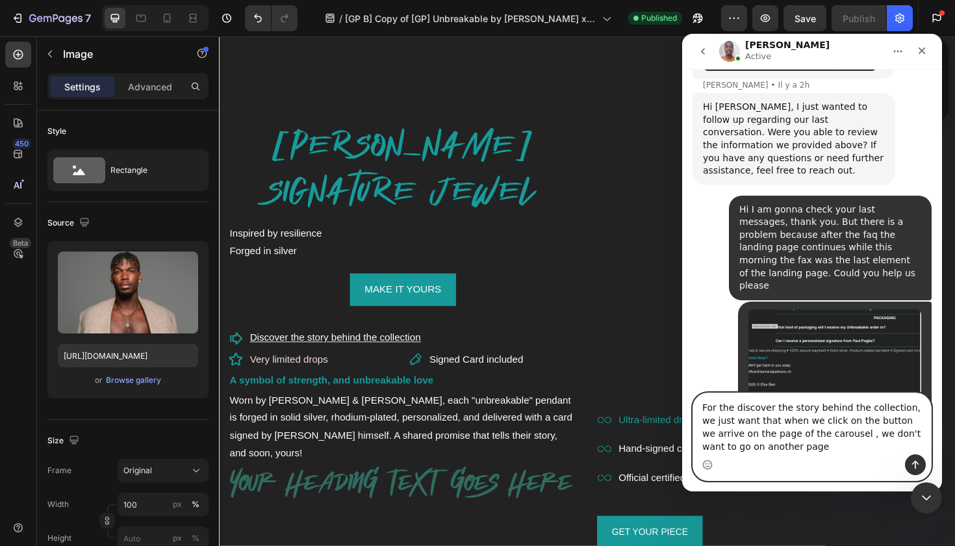
type textarea "For the discover the story behind the collection, we just want that when we cli…"
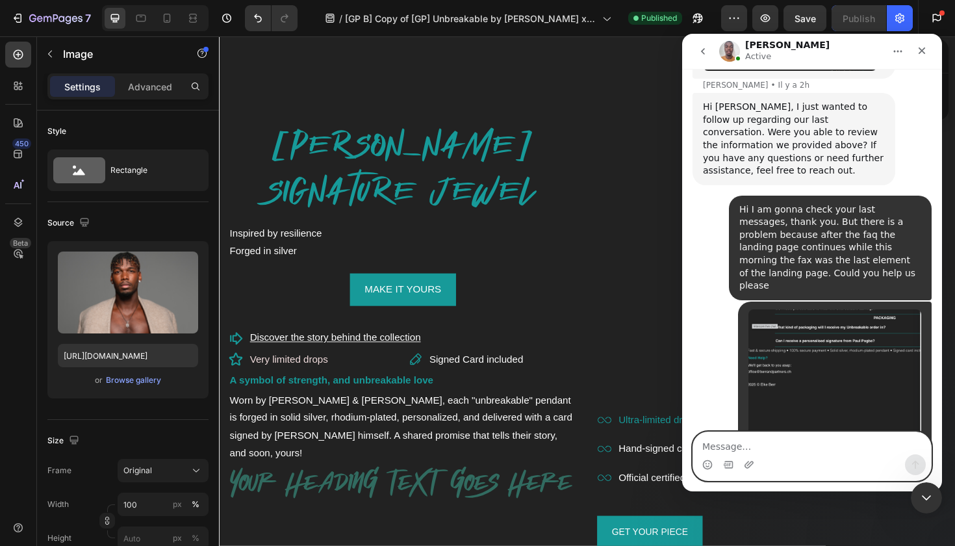
scroll to position [3175, 0]
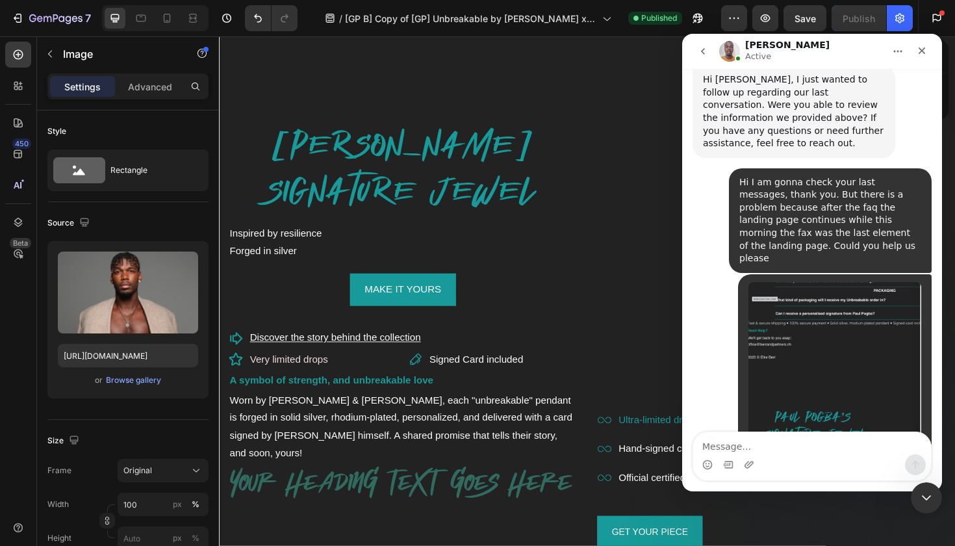
click at [855, 482] on div "Of course, I am happy to check that for you. Could you allow me a moment to che…" at bounding box center [794, 501] width 182 height 38
click at [810, 449] on textarea "Message…" at bounding box center [812, 443] width 238 height 22
type textarea "Yes thank you."
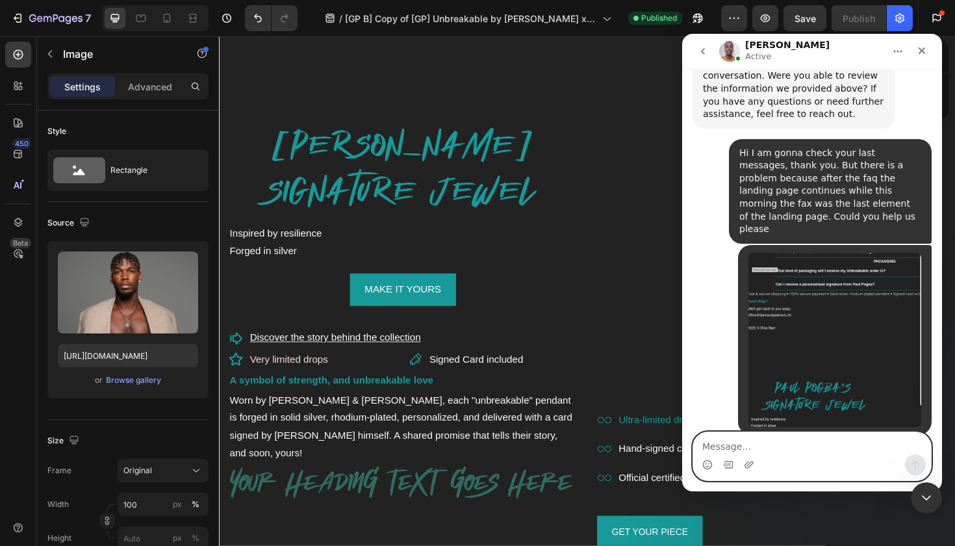
scroll to position [3254, 0]
